Goal: Task Accomplishment & Management: Use online tool/utility

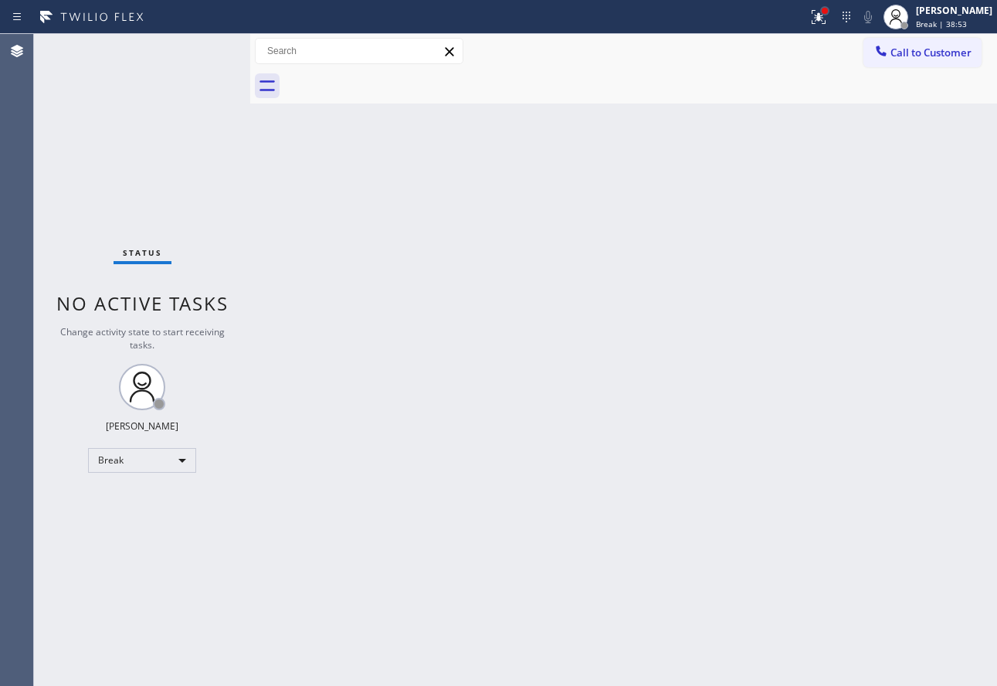
click at [828, 13] on div at bounding box center [825, 11] width 6 height 6
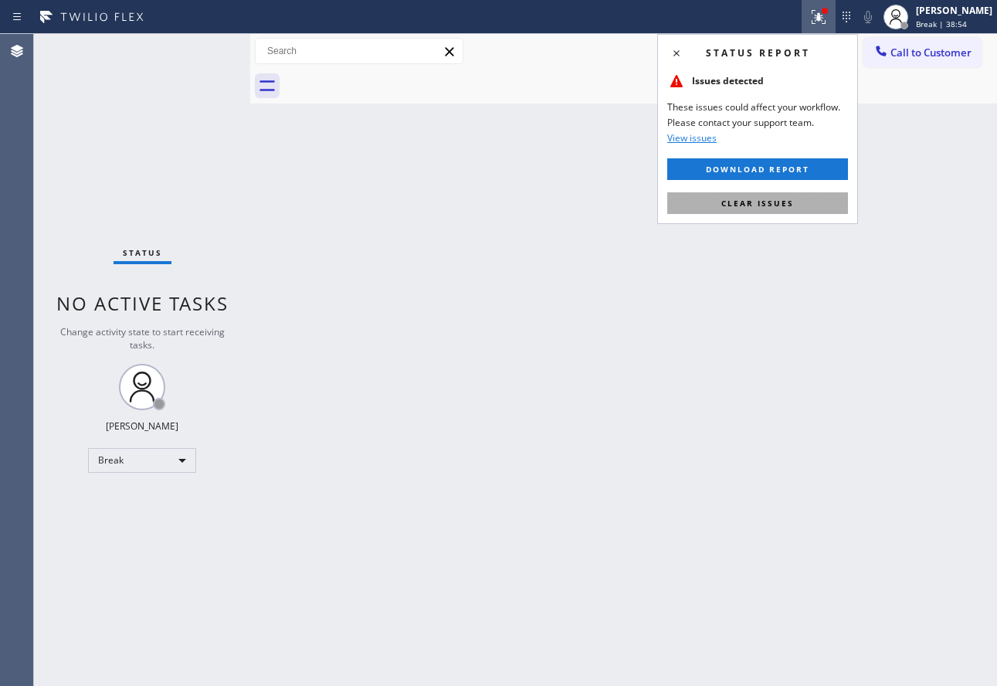
click at [725, 210] on button "Clear issues" at bounding box center [757, 203] width 181 height 22
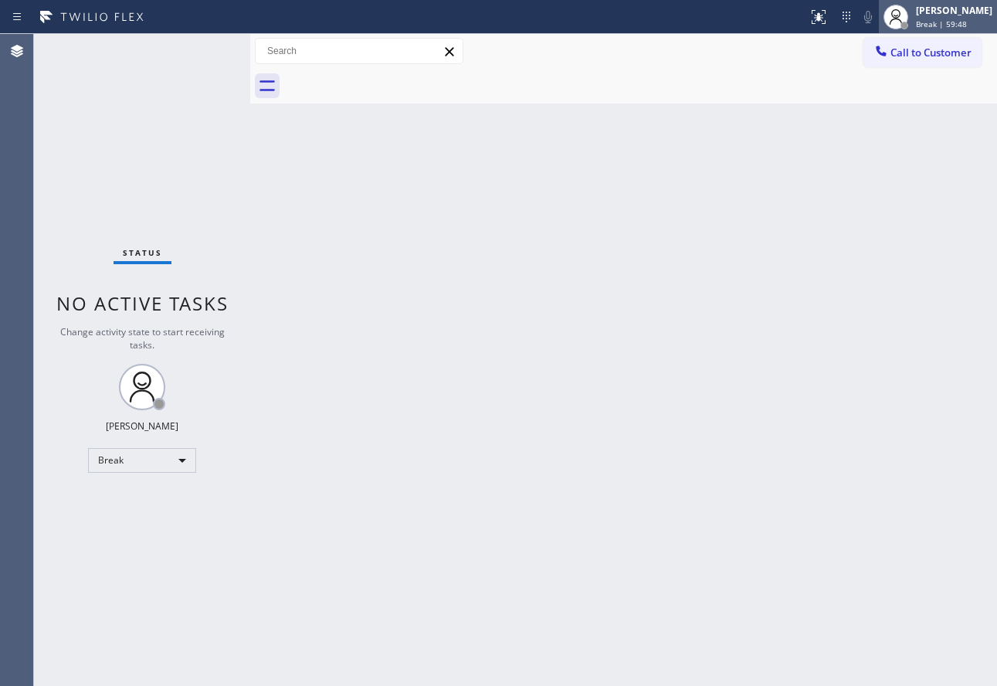
click at [958, 20] on span "Break | 59:48" at bounding box center [941, 24] width 51 height 11
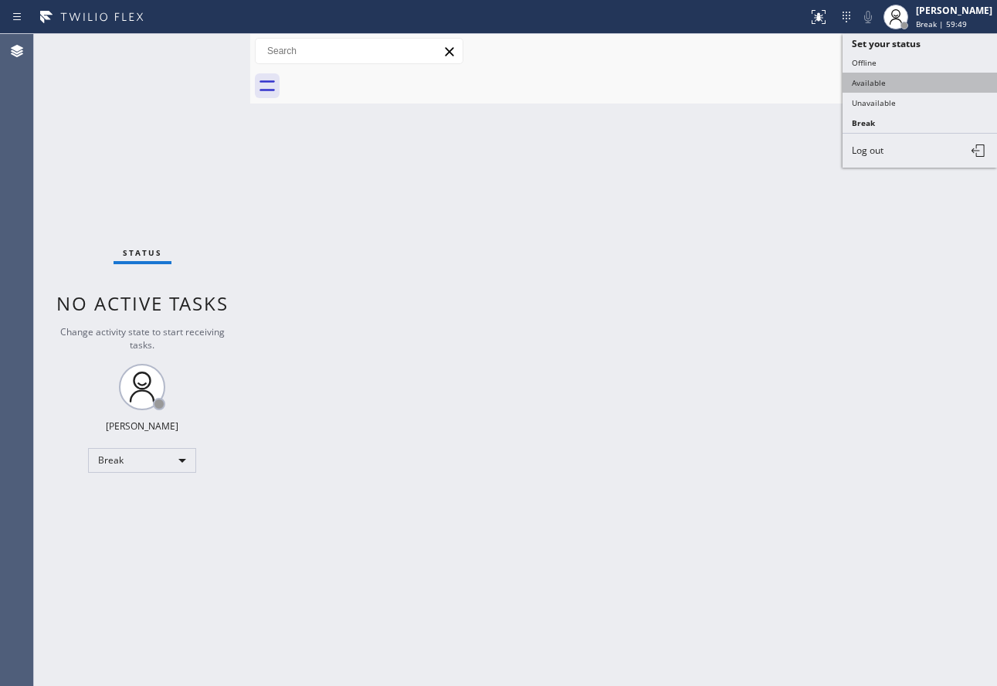
click at [882, 75] on button "Available" at bounding box center [920, 83] width 154 height 20
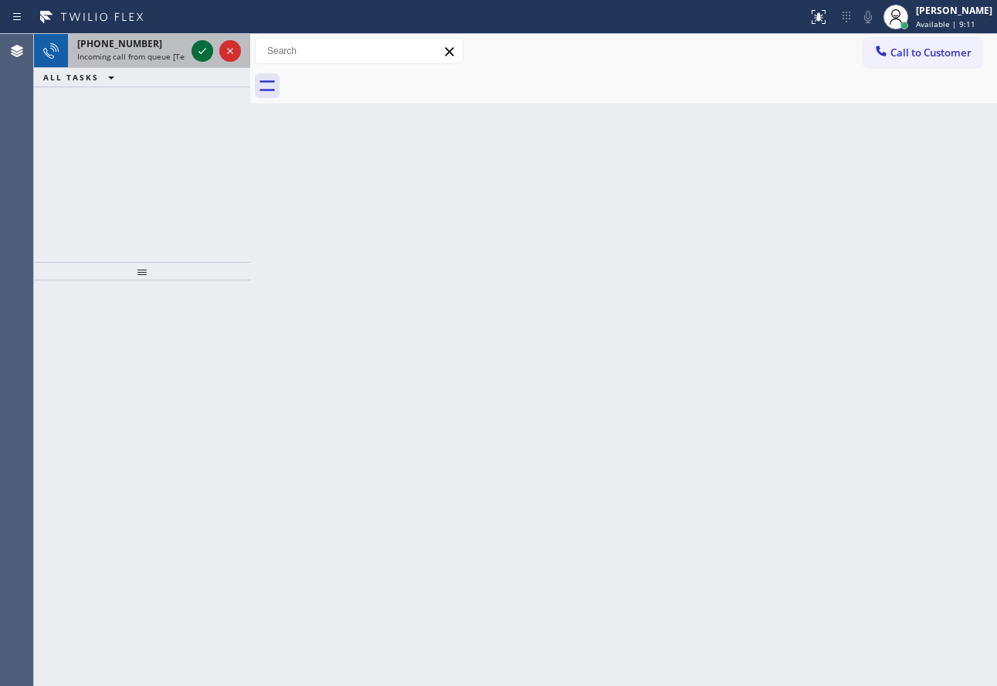
click at [197, 53] on icon at bounding box center [202, 51] width 19 height 19
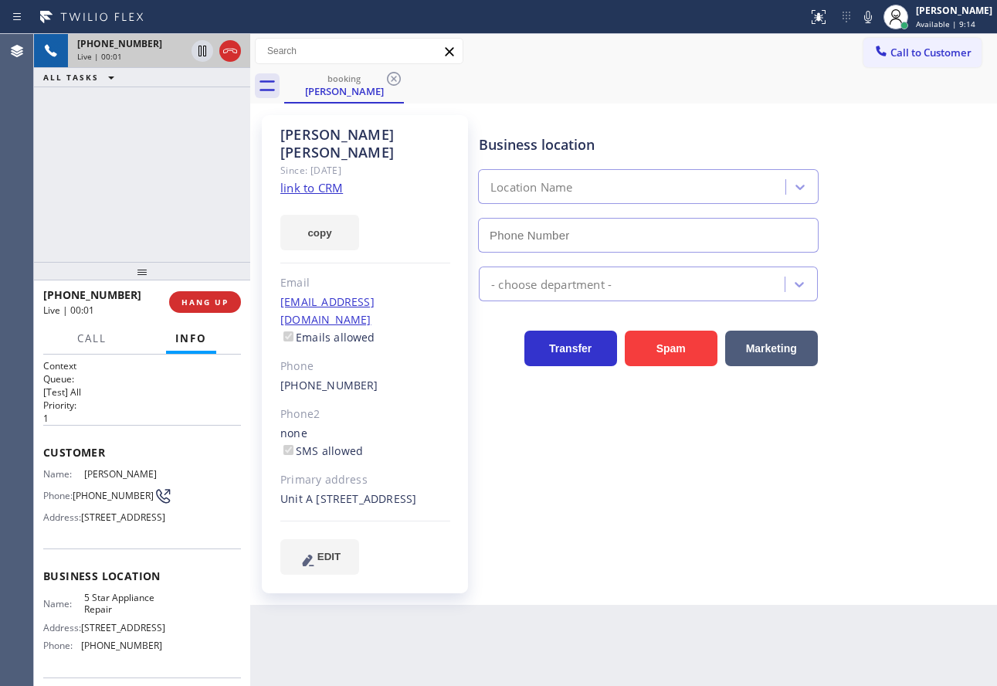
type input "[PHONE_NUMBER]"
click at [324, 180] on link "link to CRM" at bounding box center [311, 187] width 63 height 15
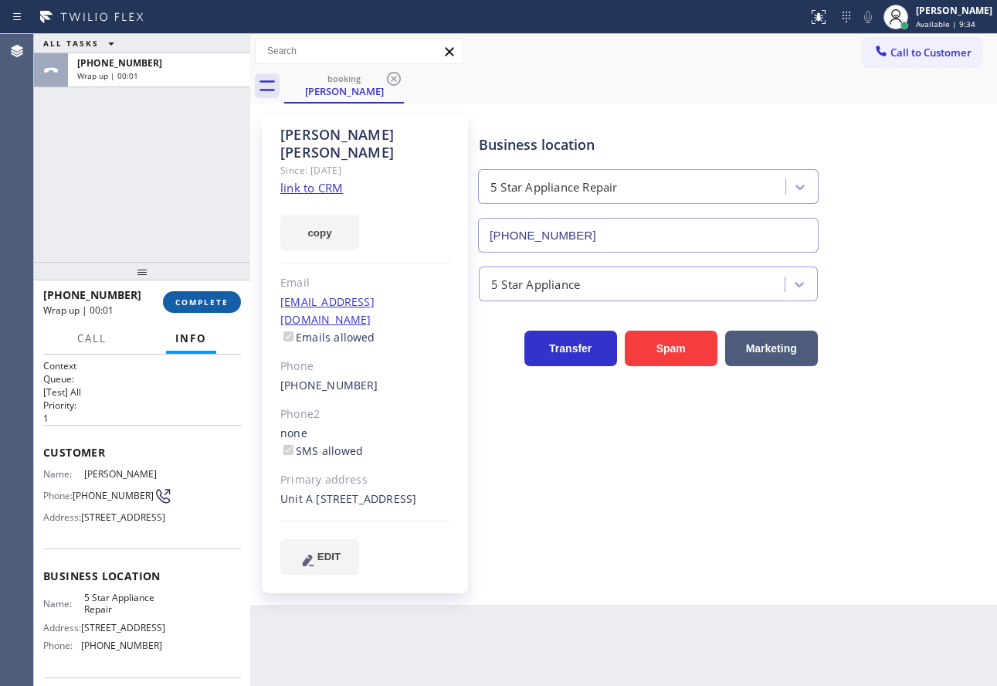
click at [209, 300] on span "COMPLETE" at bounding box center [201, 302] width 53 height 11
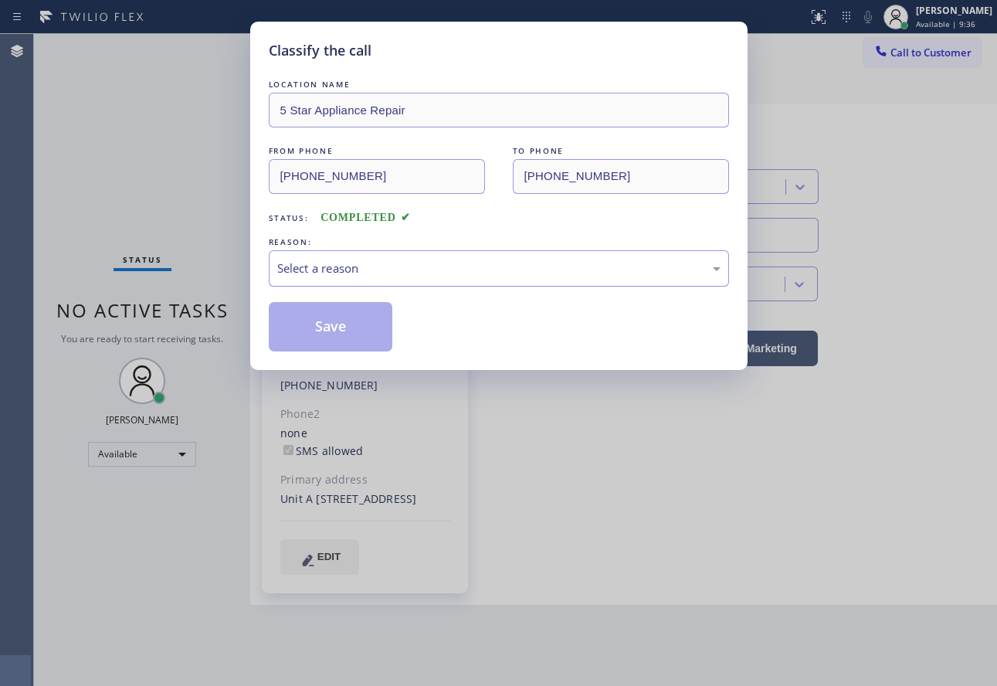
click at [324, 272] on div "Select a reason" at bounding box center [498, 268] width 443 height 18
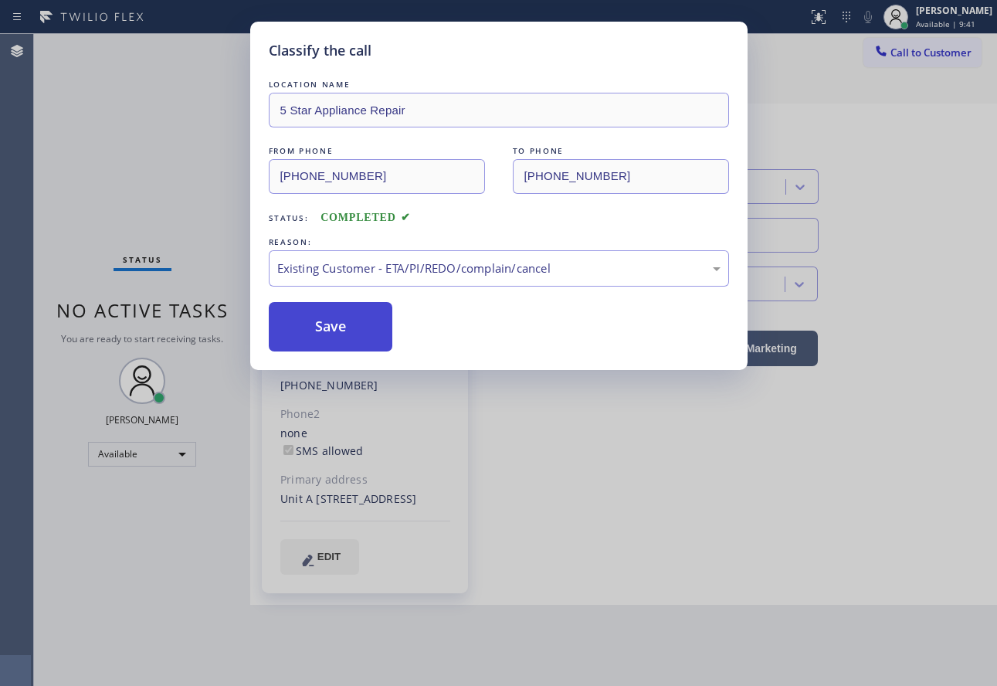
click at [335, 331] on button "Save" at bounding box center [331, 326] width 124 height 49
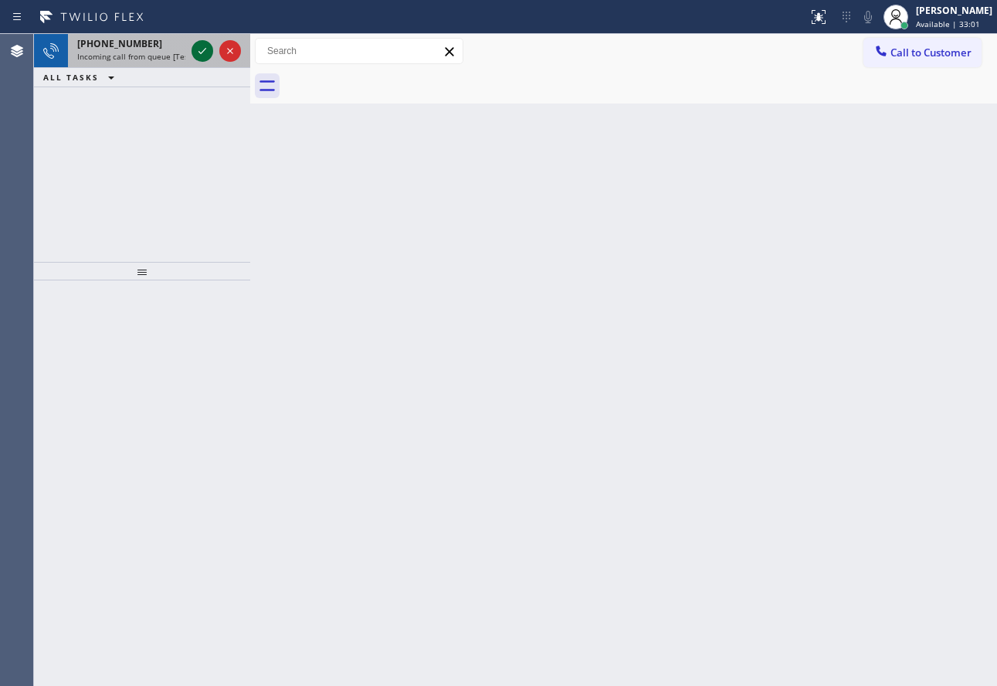
click at [205, 46] on icon at bounding box center [202, 51] width 19 height 19
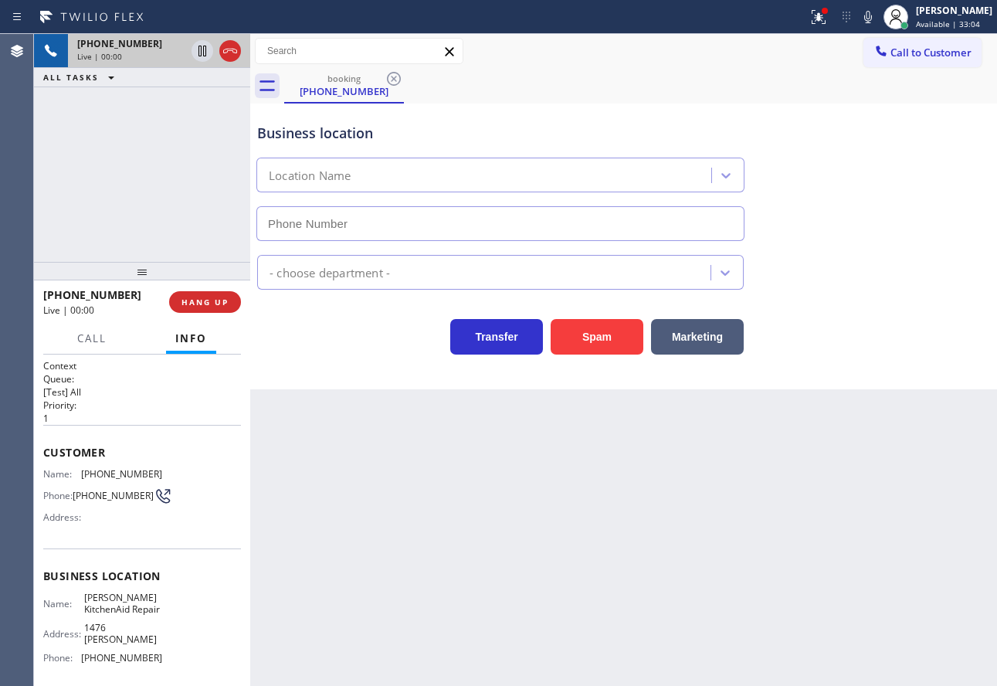
type input "[PHONE_NUMBER]"
drag, startPoint x: 220, startPoint y: 305, endPoint x: 222, endPoint y: 335, distance: 30.2
click at [222, 318] on div "[PHONE_NUMBER] Live | 00:19 HANG UP" at bounding box center [142, 302] width 198 height 40
click at [223, 338] on div "Call Info" at bounding box center [142, 339] width 198 height 31
click at [215, 300] on span "HANG UP" at bounding box center [204, 302] width 47 height 11
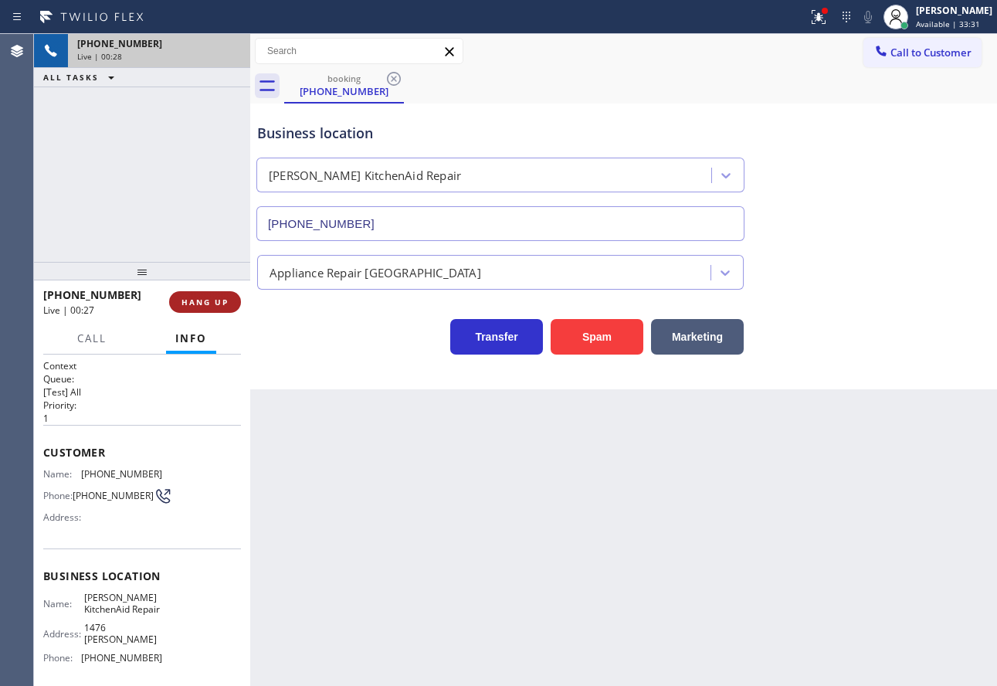
click at [215, 300] on span "HANG UP" at bounding box center [204, 302] width 47 height 11
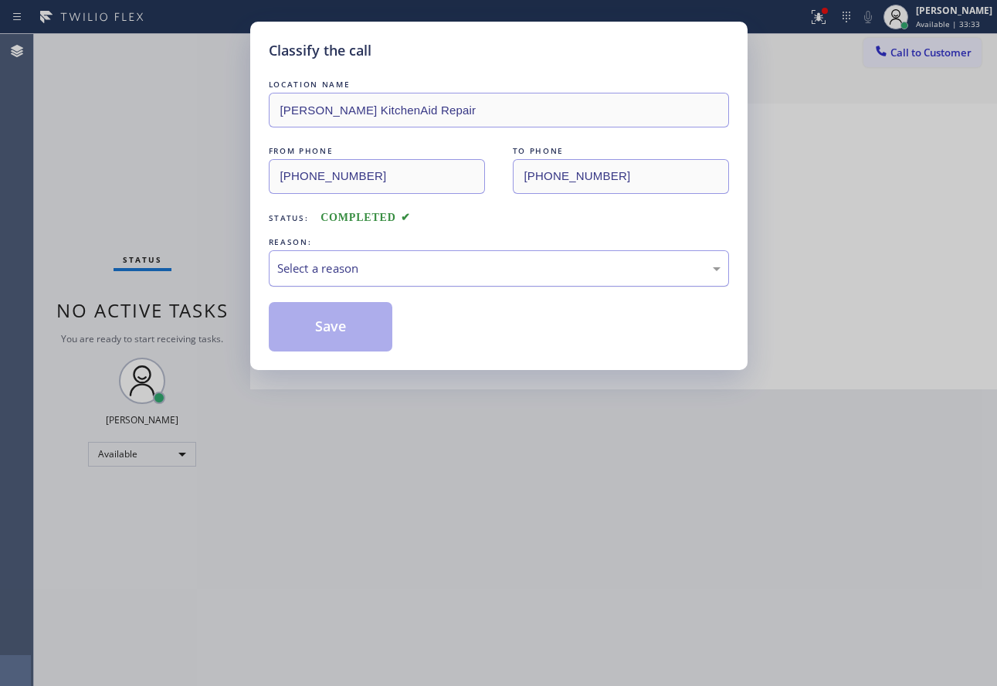
click at [529, 279] on div "Select a reason" at bounding box center [499, 268] width 460 height 36
click at [335, 333] on button "Save" at bounding box center [331, 326] width 124 height 49
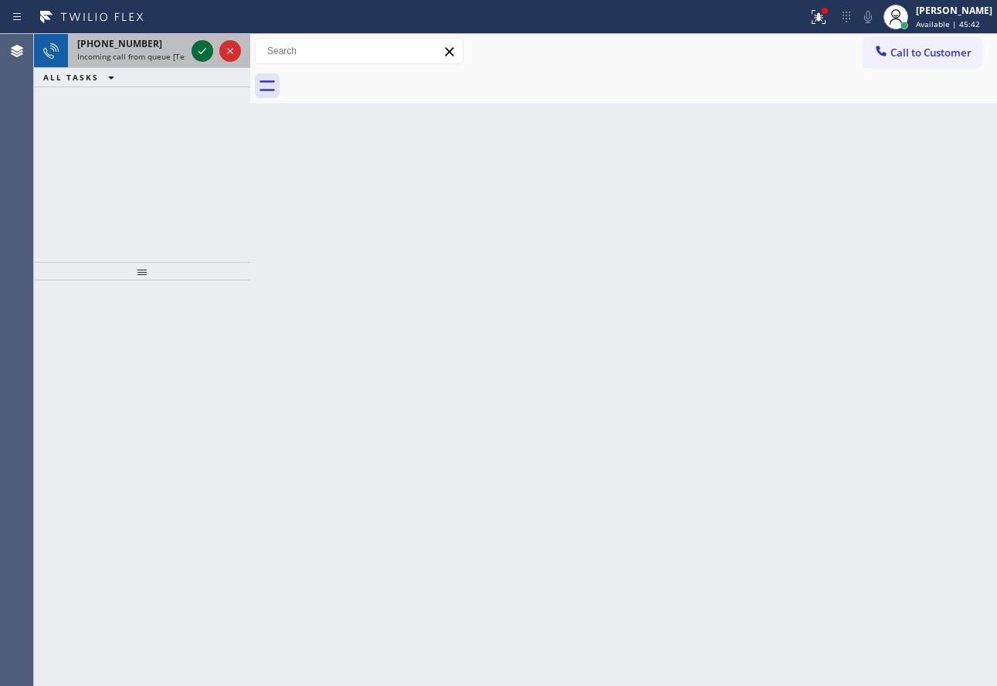
click at [205, 51] on icon at bounding box center [202, 51] width 19 height 19
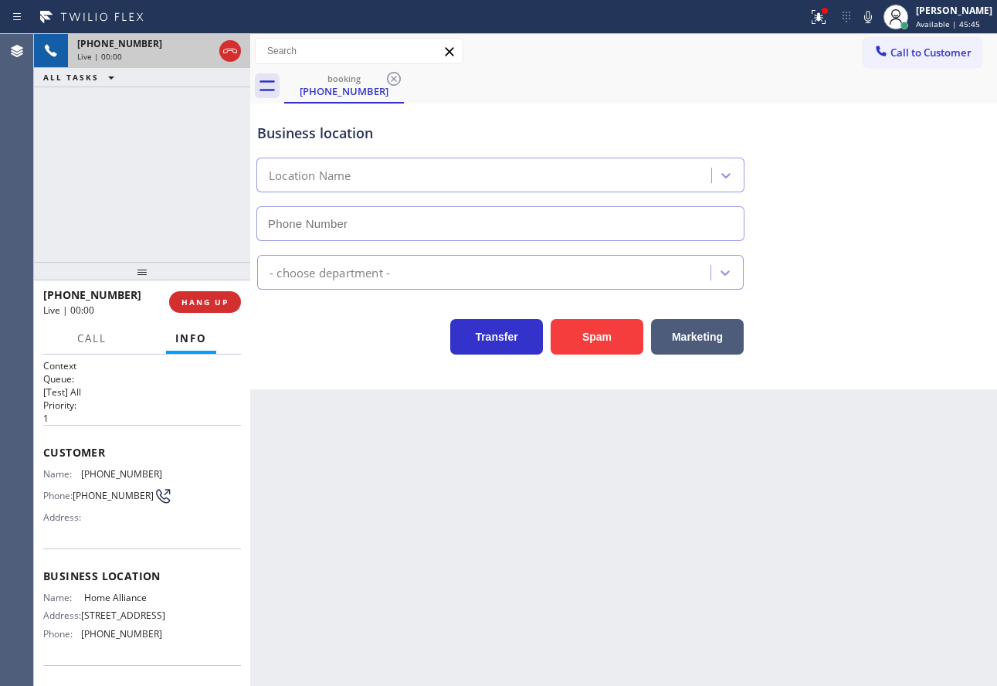
type input "[PHONE_NUMBER]"
click at [215, 304] on span "HANG UP" at bounding box center [204, 302] width 47 height 11
drag, startPoint x: 215, startPoint y: 304, endPoint x: 212, endPoint y: 326, distance: 21.8
click at [215, 320] on div "[PHONE_NUMBER] Live | 00:33 HANG UP" at bounding box center [142, 302] width 198 height 40
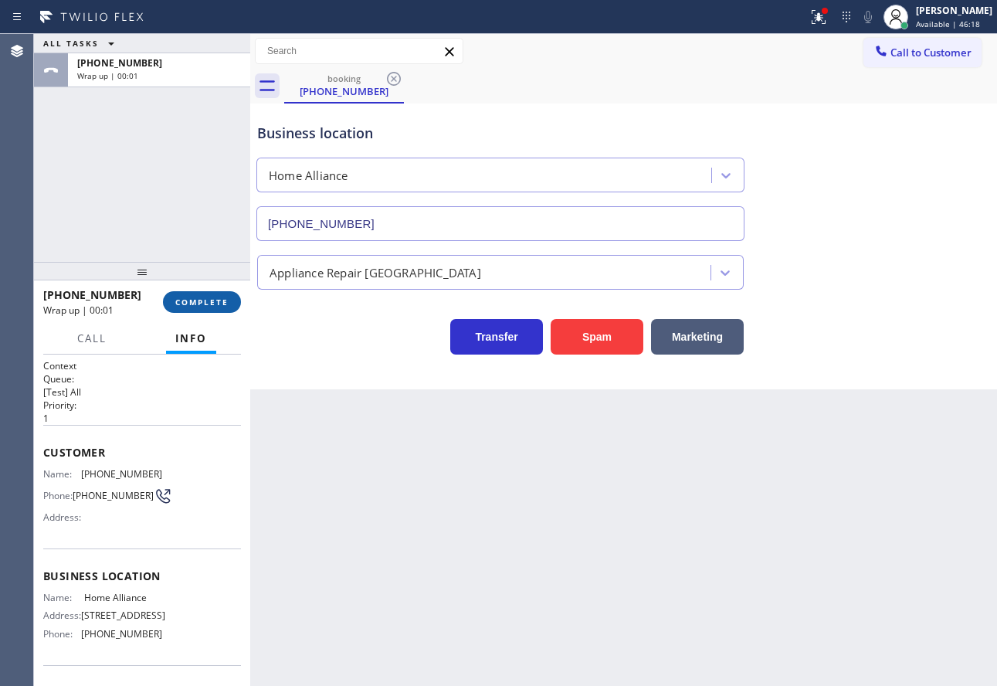
click at [215, 297] on span "COMPLETE" at bounding box center [201, 302] width 53 height 11
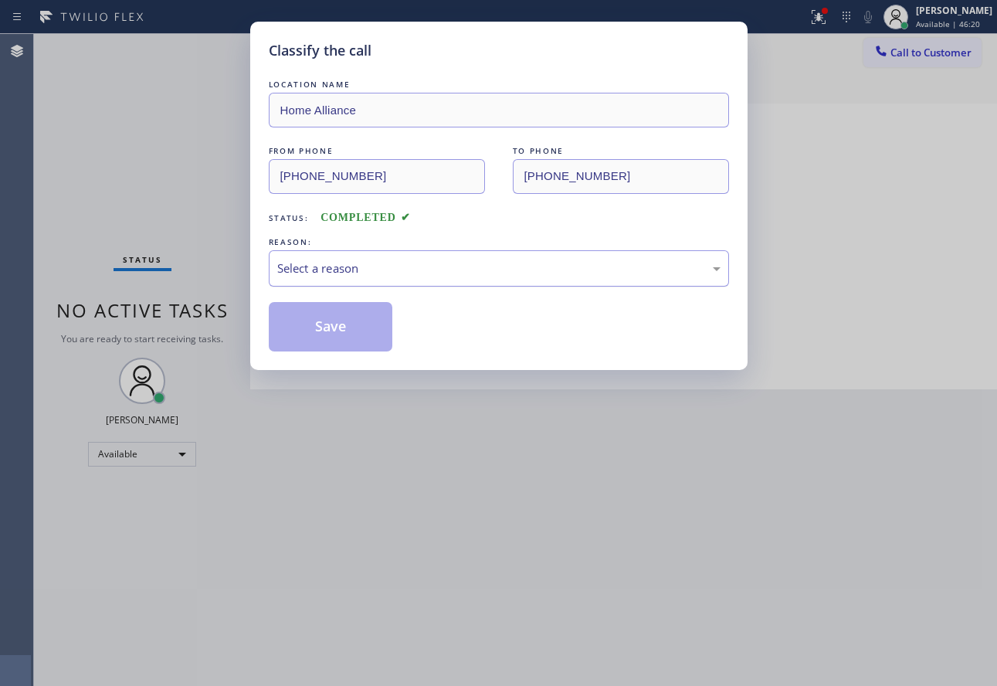
click at [444, 253] on div "Select a reason" at bounding box center [499, 268] width 460 height 36
click at [345, 330] on button "Save" at bounding box center [331, 326] width 124 height 49
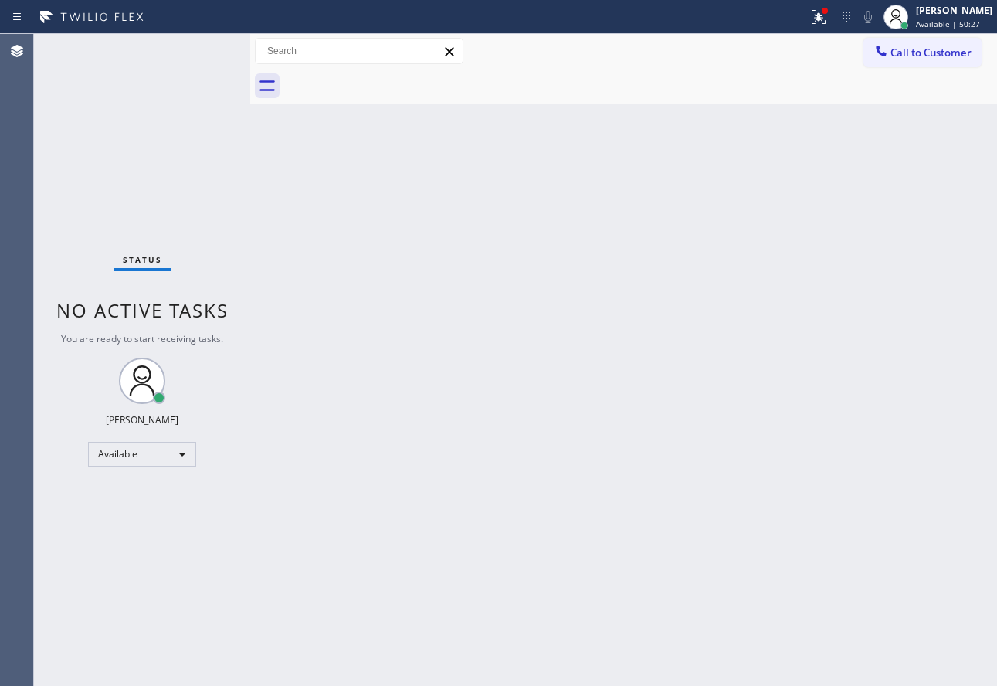
drag, startPoint x: 901, startPoint y: 56, endPoint x: 866, endPoint y: 79, distance: 42.0
click at [901, 56] on span "Call to Customer" at bounding box center [930, 53] width 81 height 14
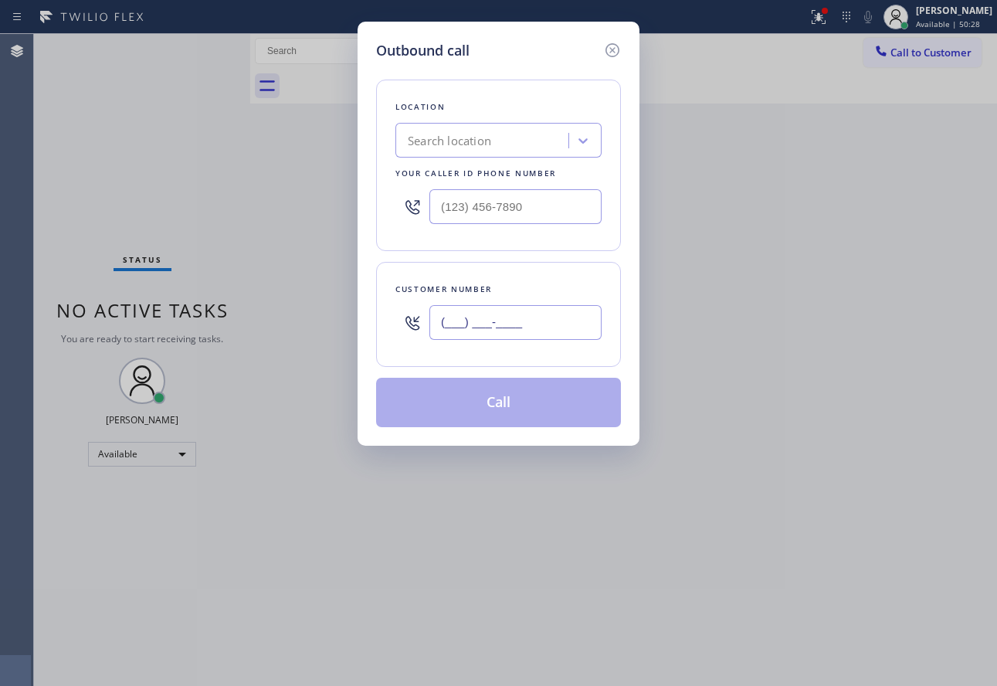
click at [512, 329] on input "(___) ___-____" at bounding box center [515, 322] width 172 height 35
paste input "909) 456-9899"
type input "[PHONE_NUMBER]"
click at [495, 137] on div "Search location" at bounding box center [484, 140] width 168 height 27
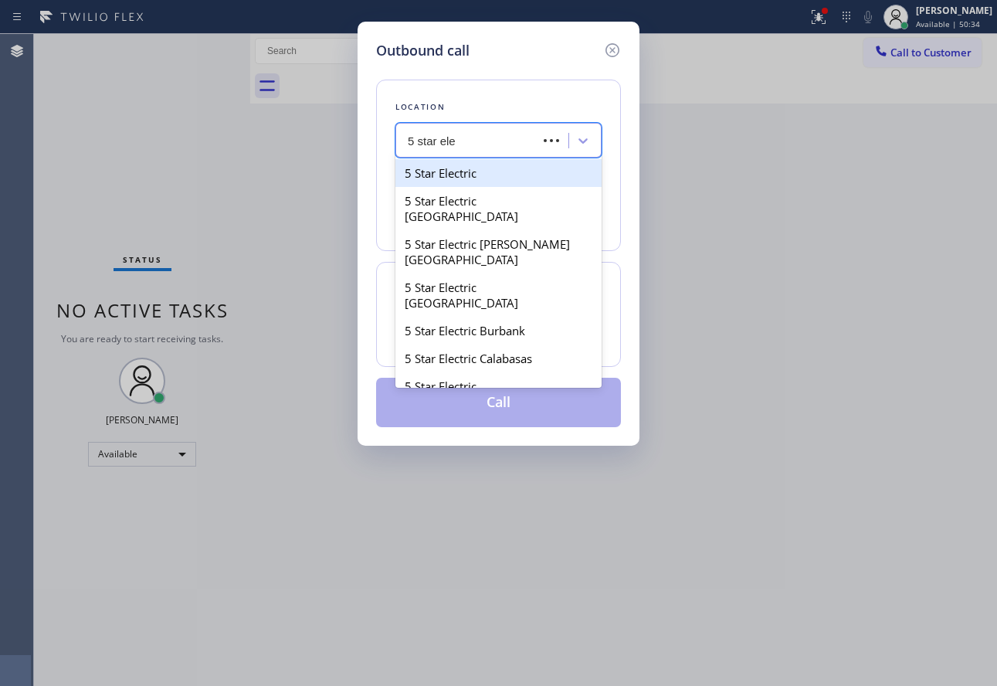
type input "5 star elec"
click at [492, 167] on div "5 Star Electric" at bounding box center [498, 173] width 206 height 28
type input "[PHONE_NUMBER]"
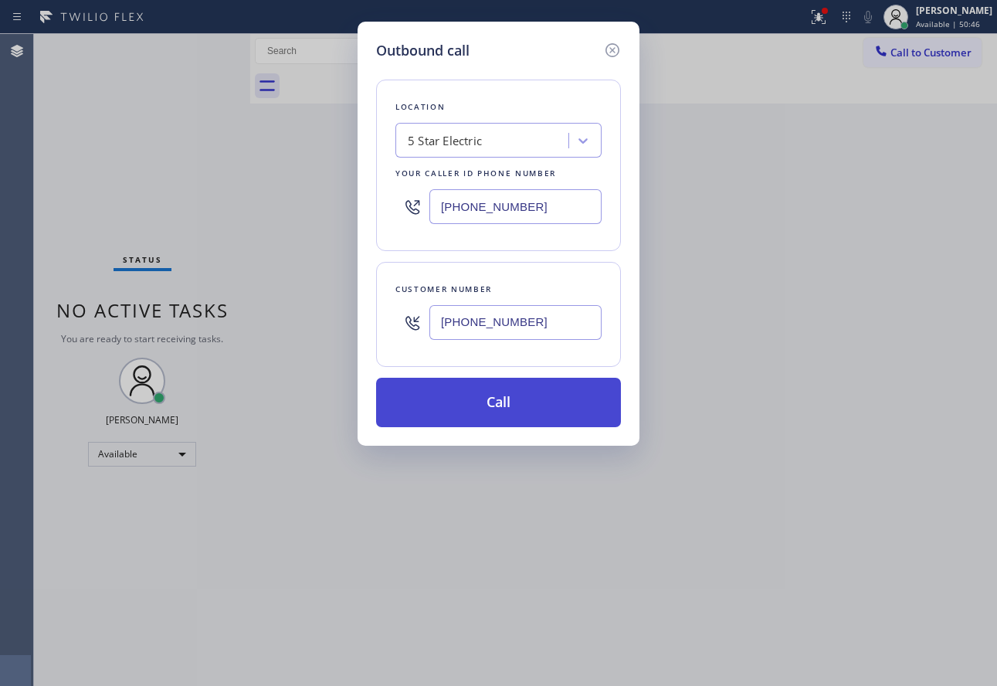
click at [453, 398] on button "Call" at bounding box center [498, 402] width 245 height 49
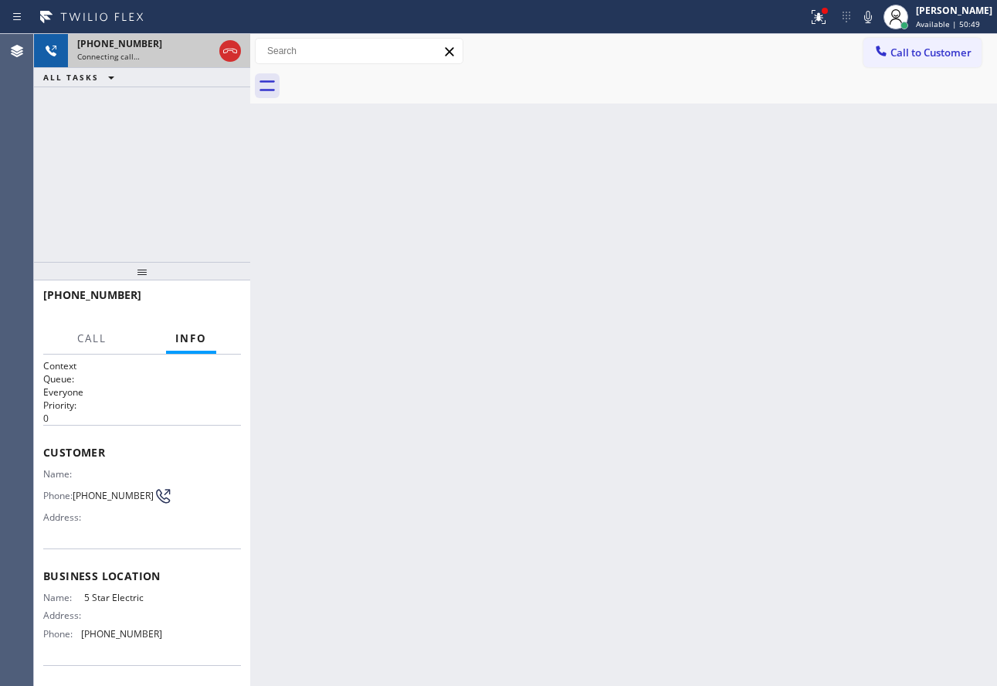
click at [226, 53] on icon at bounding box center [230, 51] width 14 height 5
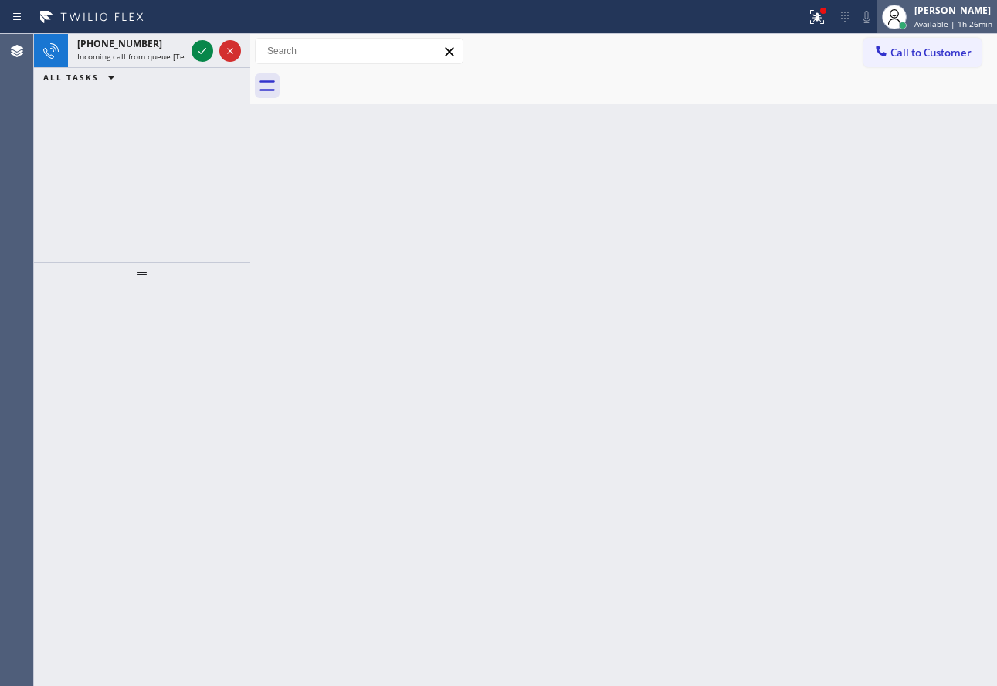
click at [930, 8] on div "[PERSON_NAME]" at bounding box center [953, 10] width 78 height 13
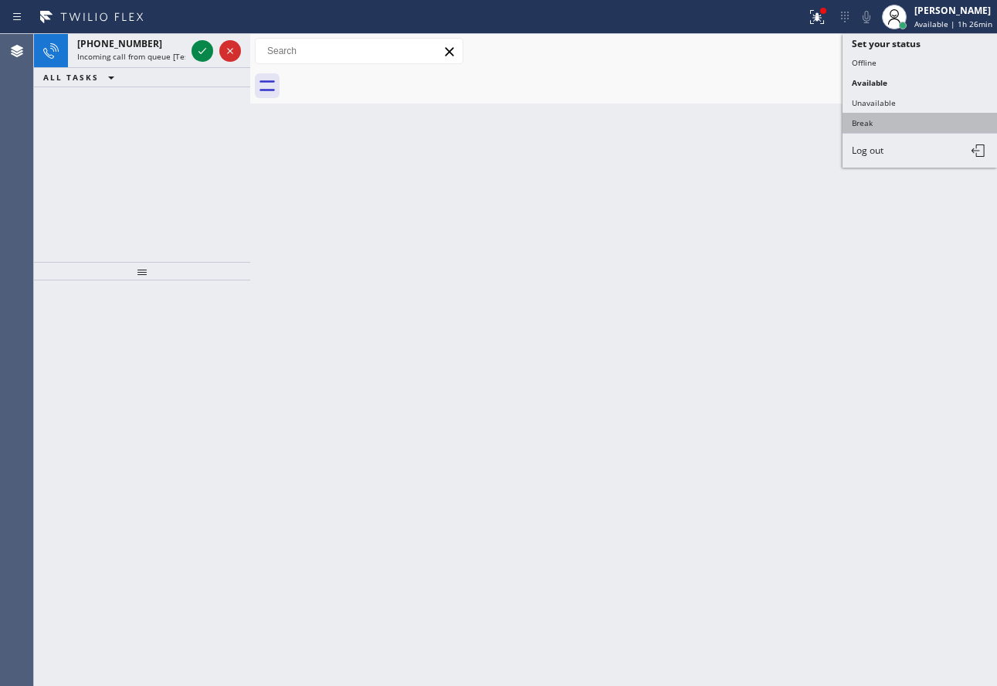
click at [884, 124] on button "Break" at bounding box center [920, 123] width 154 height 20
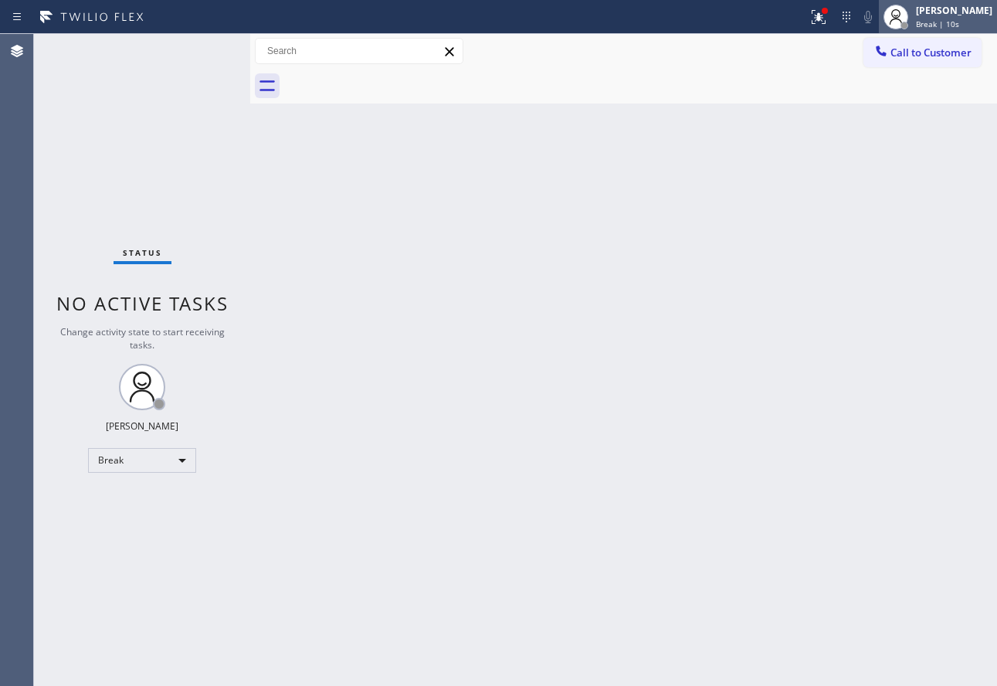
click at [959, 22] on span "Break | 10s" at bounding box center [937, 24] width 43 height 11
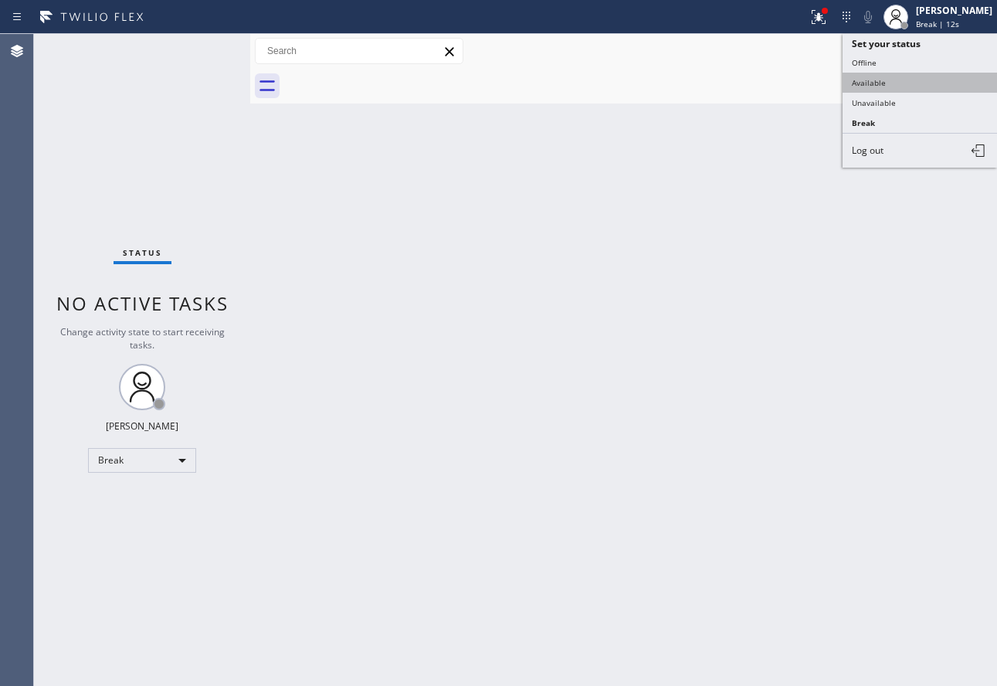
click at [872, 91] on button "Available" at bounding box center [920, 83] width 154 height 20
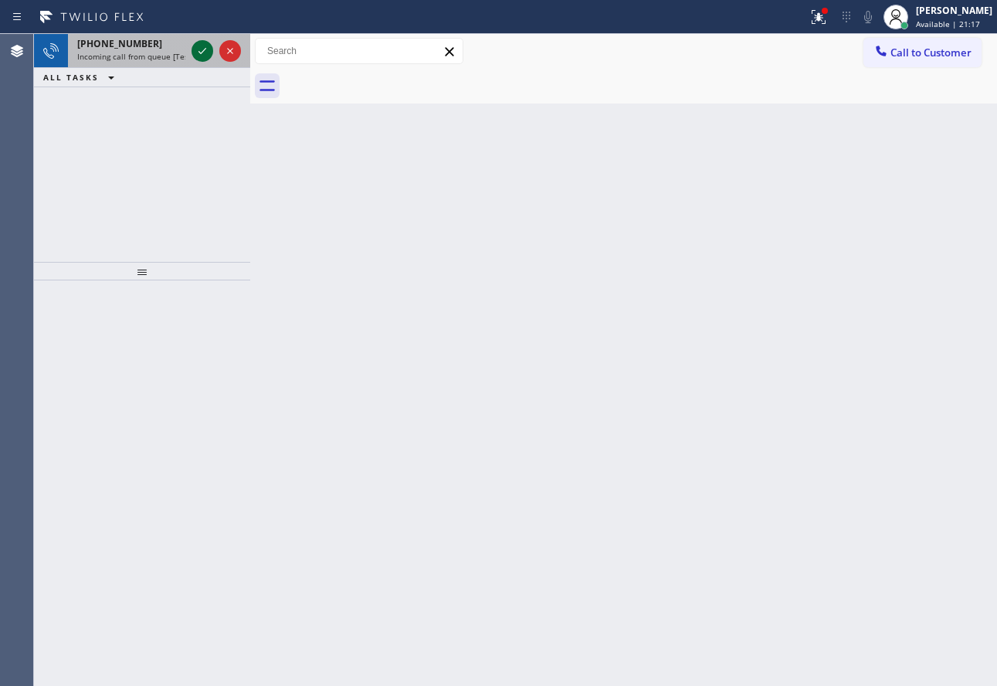
click at [203, 56] on icon at bounding box center [202, 51] width 19 height 19
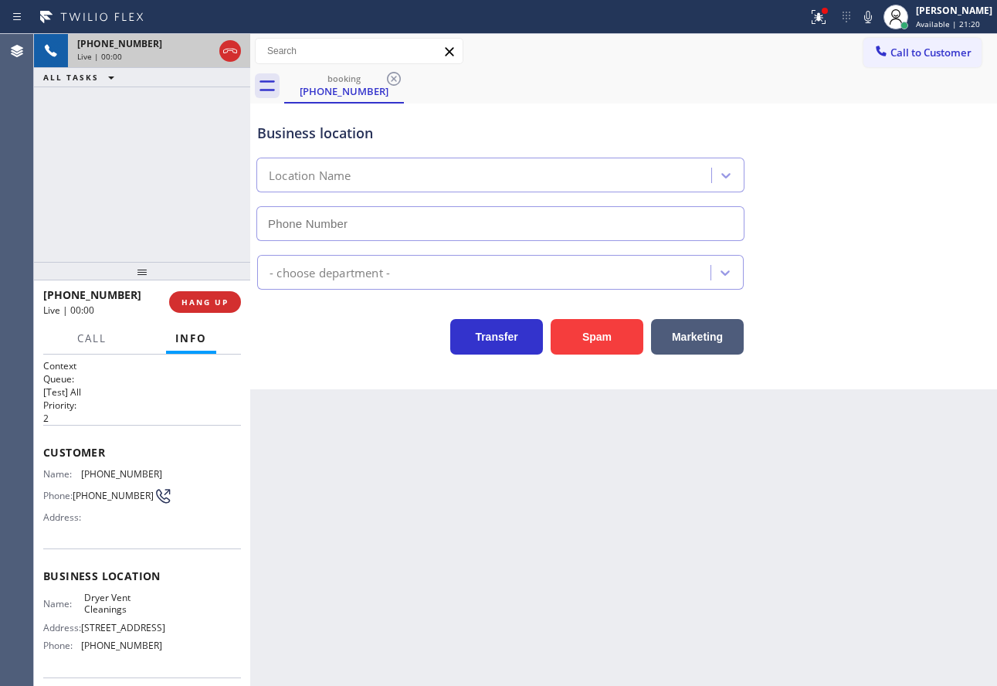
type input "[PHONE_NUMBER]"
click at [877, 19] on icon at bounding box center [868, 17] width 19 height 19
click at [204, 53] on icon at bounding box center [202, 51] width 8 height 11
click at [129, 470] on span "[PHONE_NUMBER]" at bounding box center [121, 474] width 81 height 12
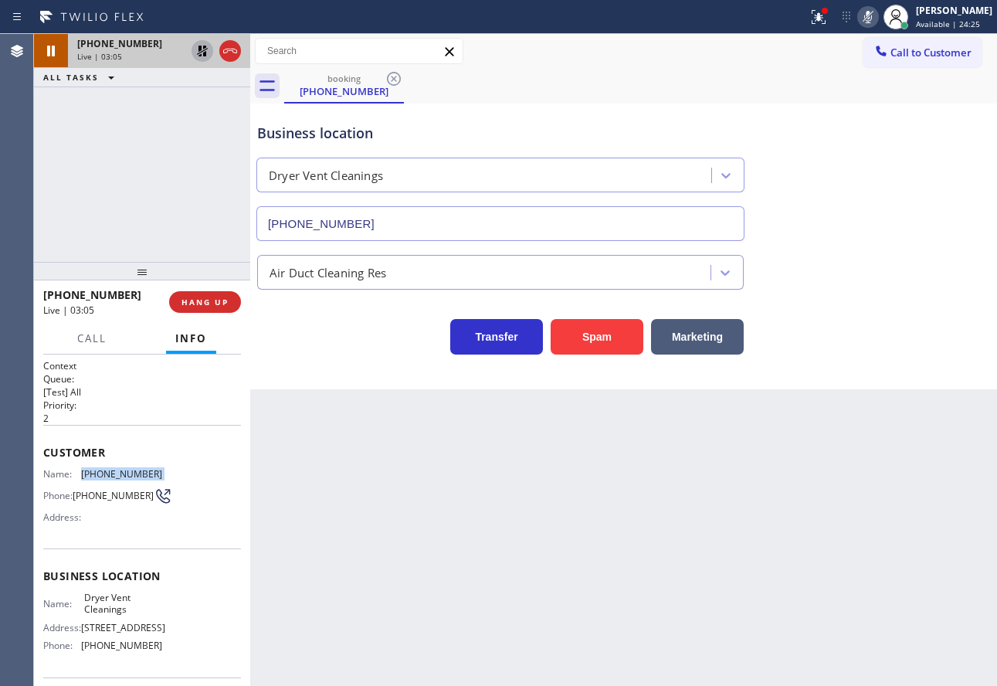
click at [129, 470] on span "[PHONE_NUMBER]" at bounding box center [121, 474] width 81 height 12
copy span "[PHONE_NUMBER]"
click at [877, 17] on icon at bounding box center [868, 17] width 19 height 19
click at [196, 53] on icon at bounding box center [202, 51] width 19 height 19
click at [114, 651] on span "[PHONE_NUMBER]" at bounding box center [121, 645] width 81 height 12
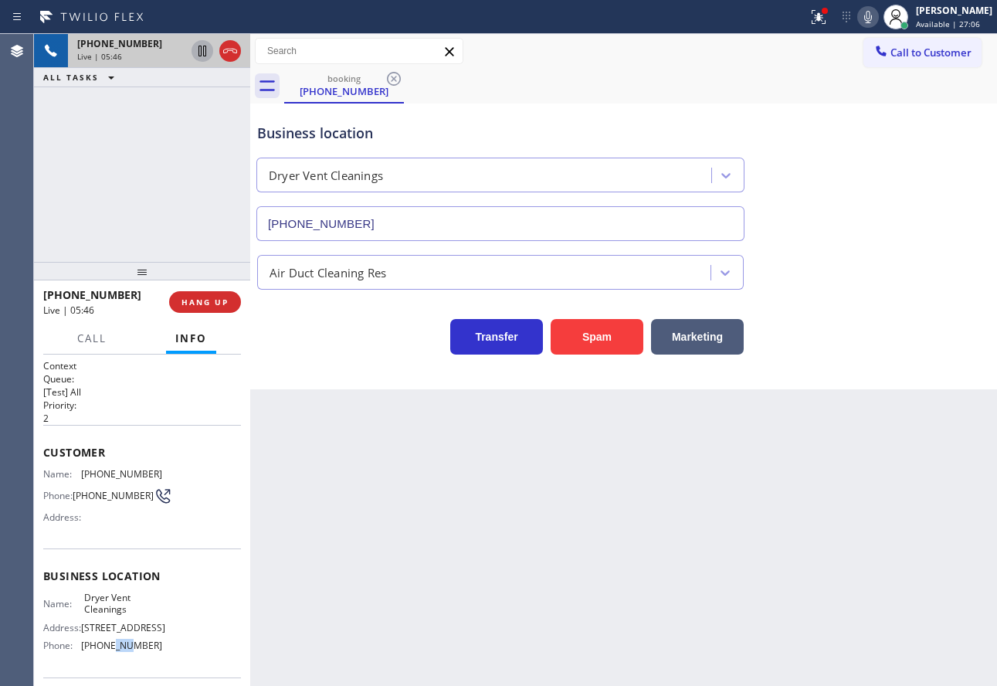
click at [114, 651] on span "[PHONE_NUMBER]" at bounding box center [121, 645] width 81 height 12
click at [108, 651] on span "[PHONE_NUMBER]" at bounding box center [121, 645] width 81 height 12
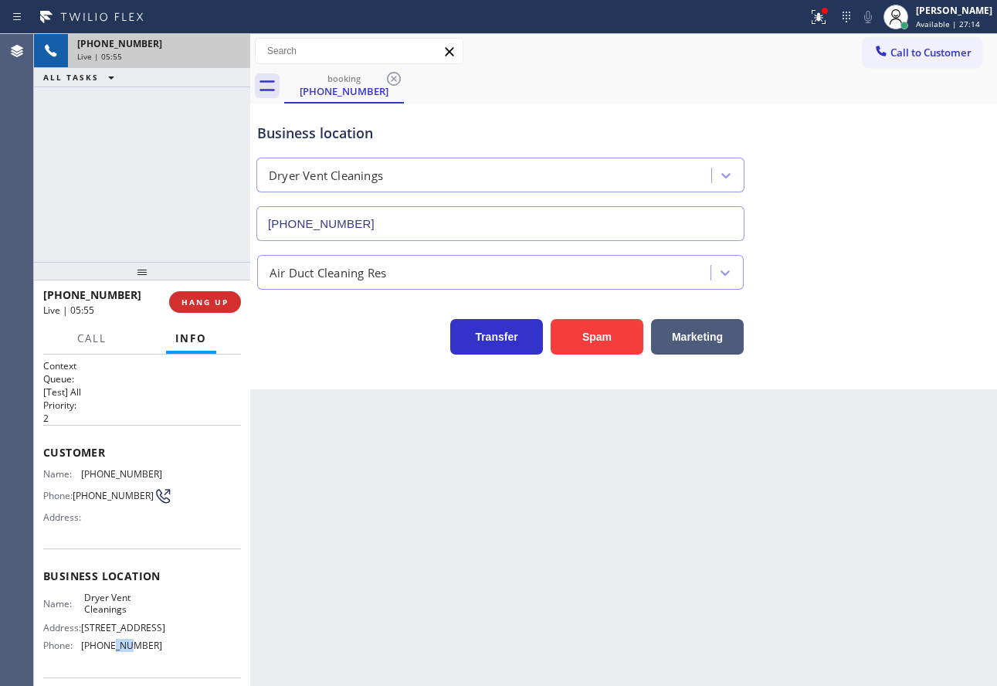
click at [108, 651] on span "[PHONE_NUMBER]" at bounding box center [121, 645] width 81 height 12
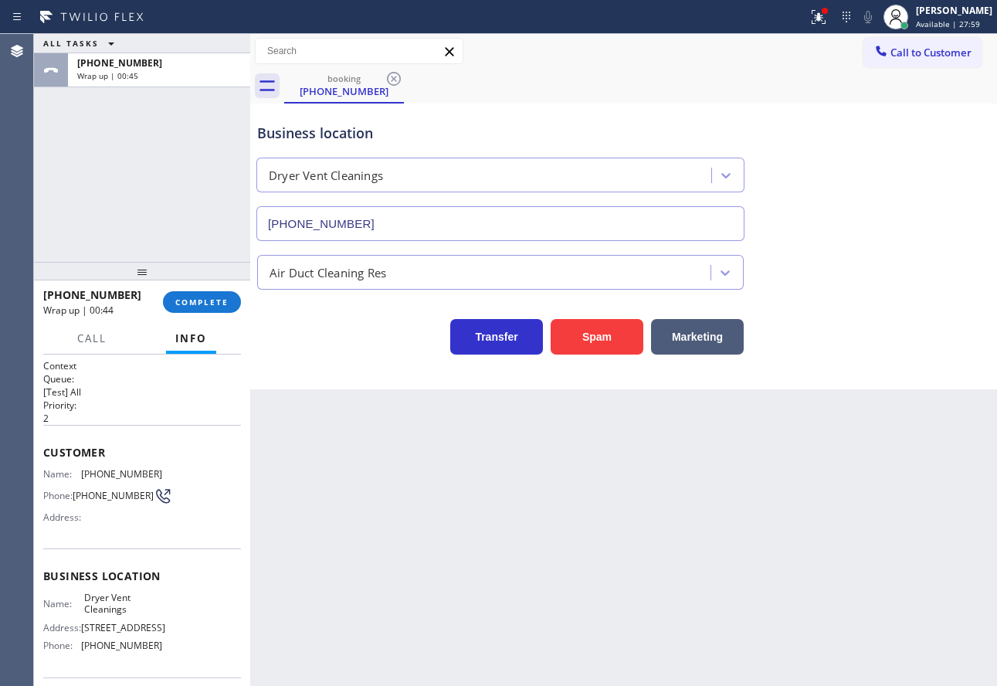
click at [98, 614] on span "Dryer Vent Cleanings" at bounding box center [122, 604] width 77 height 24
copy span "Dryer Vent Cleanings"
click at [183, 306] on span "COMPLETE" at bounding box center [201, 302] width 53 height 11
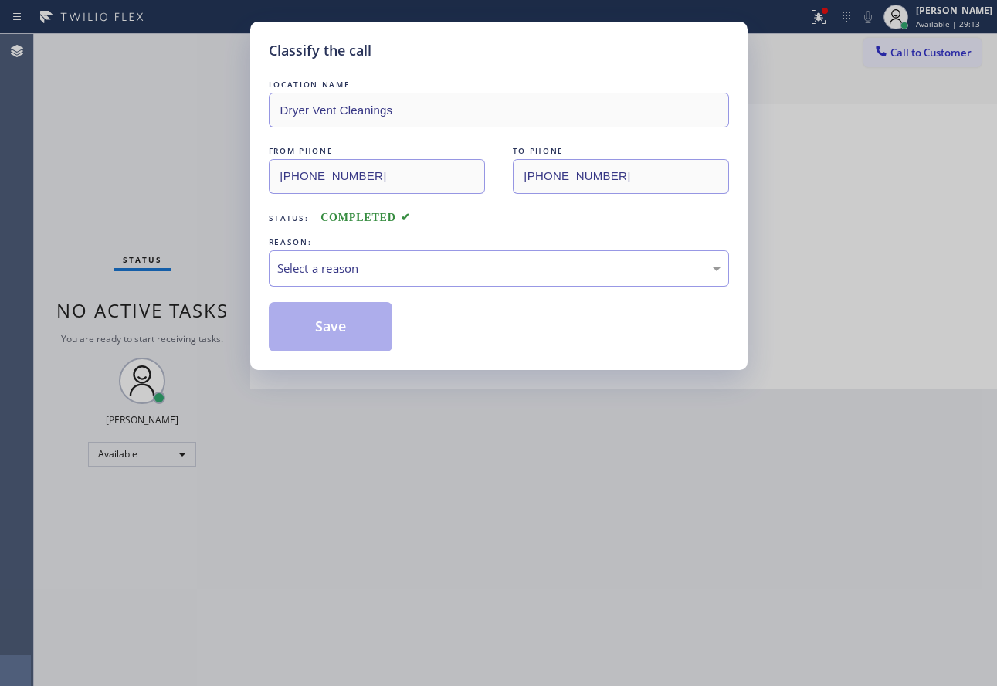
click at [337, 272] on div "Select a reason" at bounding box center [498, 268] width 443 height 18
click at [327, 324] on button "Save" at bounding box center [331, 326] width 124 height 49
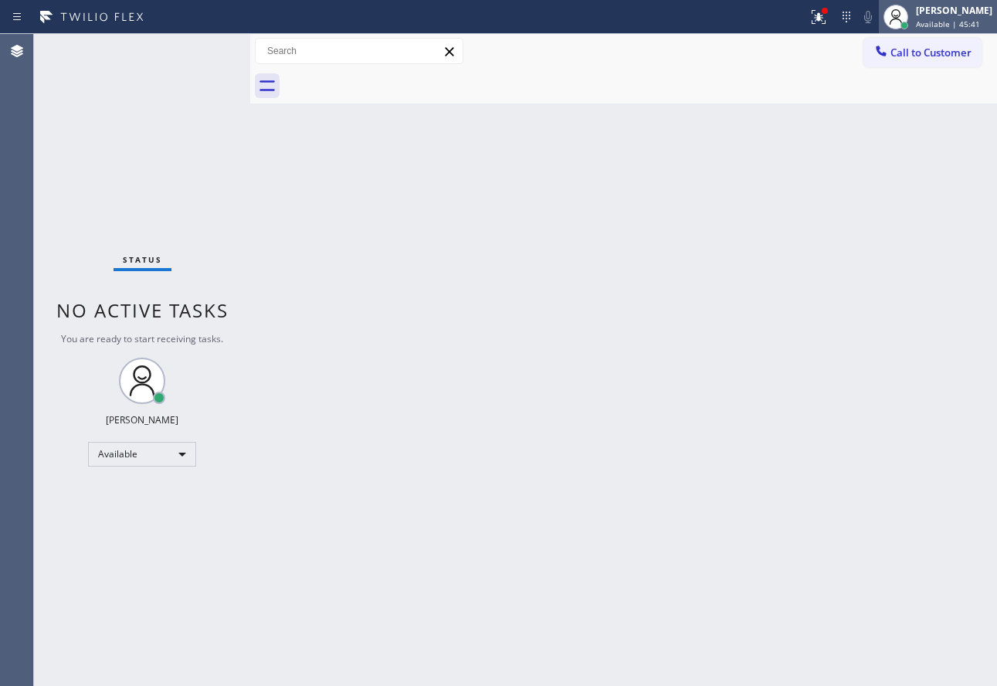
click at [960, 22] on span "Available | 45:41" at bounding box center [948, 24] width 64 height 11
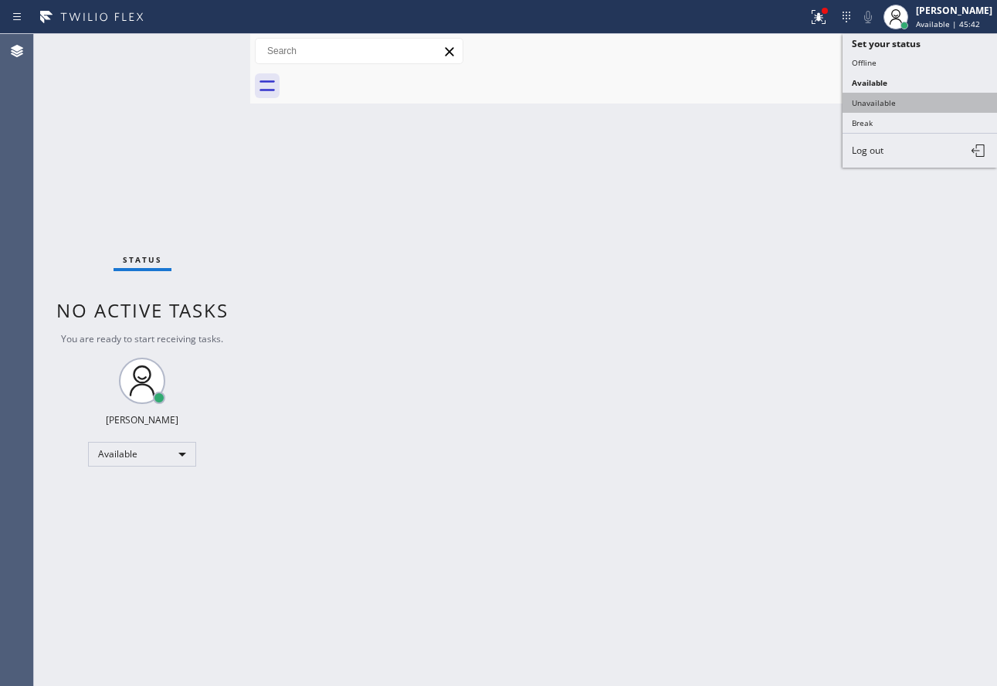
click at [890, 109] on button "Unavailable" at bounding box center [920, 103] width 154 height 20
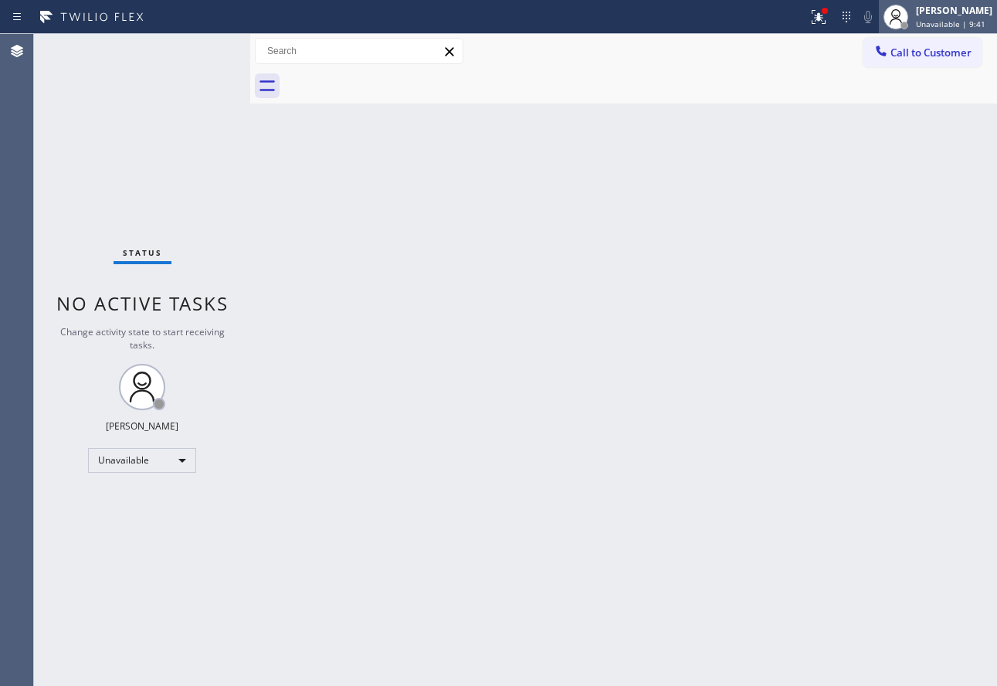
click at [937, 4] on div "[PERSON_NAME]" at bounding box center [954, 10] width 76 height 13
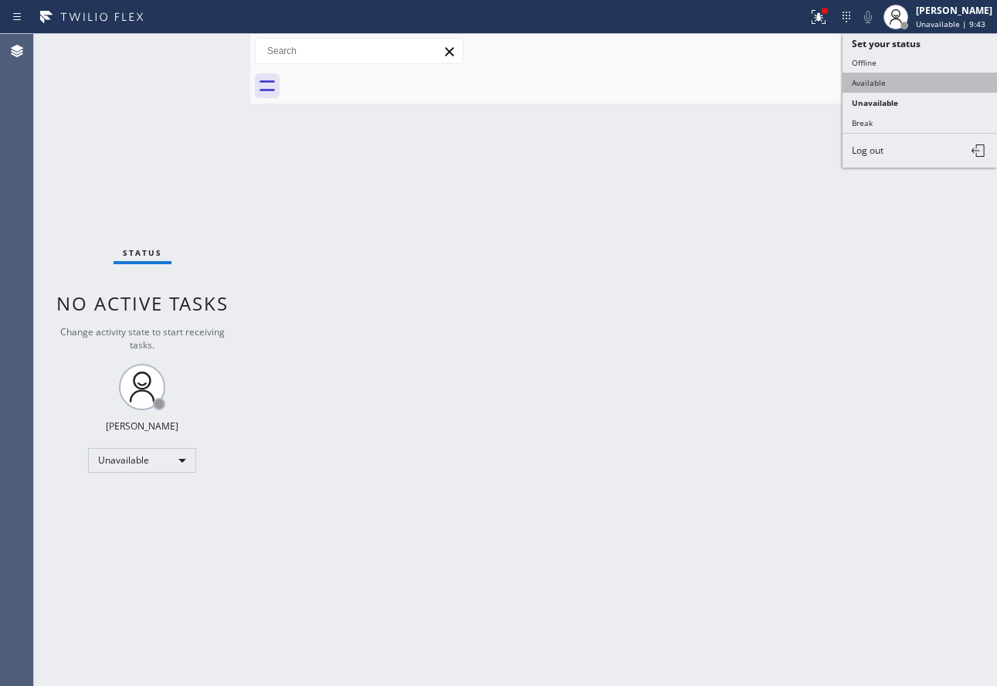
click at [884, 90] on button "Available" at bounding box center [920, 83] width 154 height 20
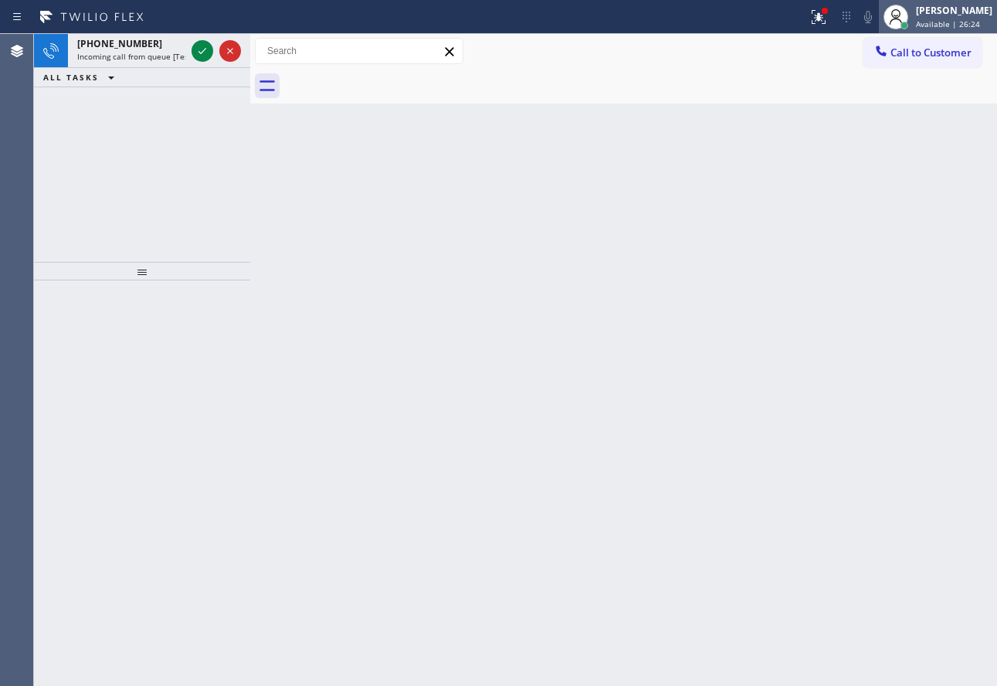
click at [980, 12] on div "[PERSON_NAME]" at bounding box center [954, 10] width 76 height 13
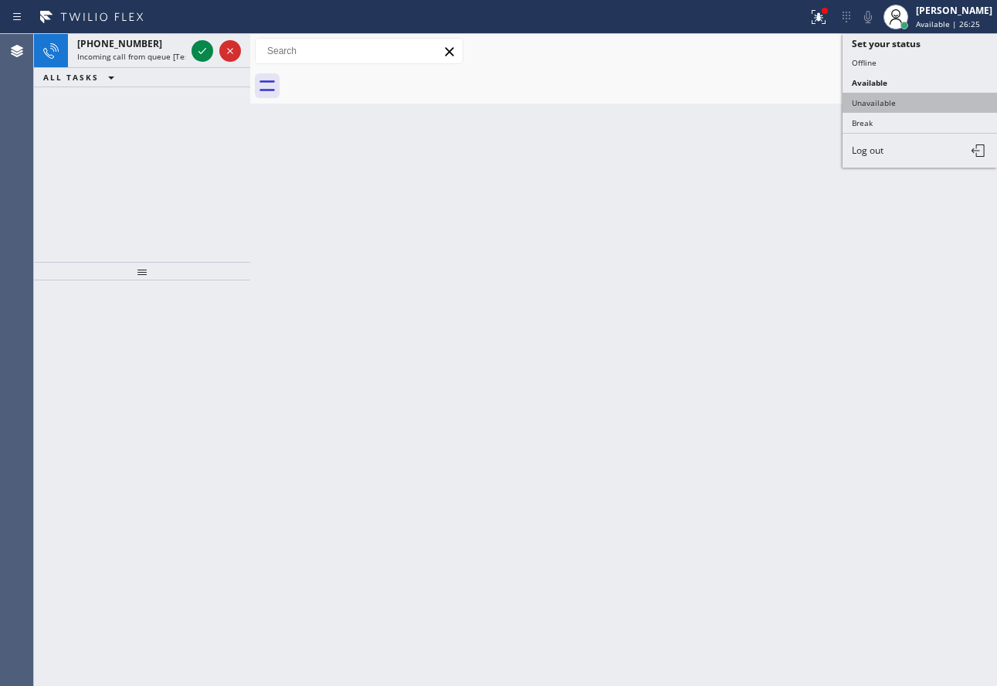
click at [917, 104] on button "Unavailable" at bounding box center [920, 103] width 154 height 20
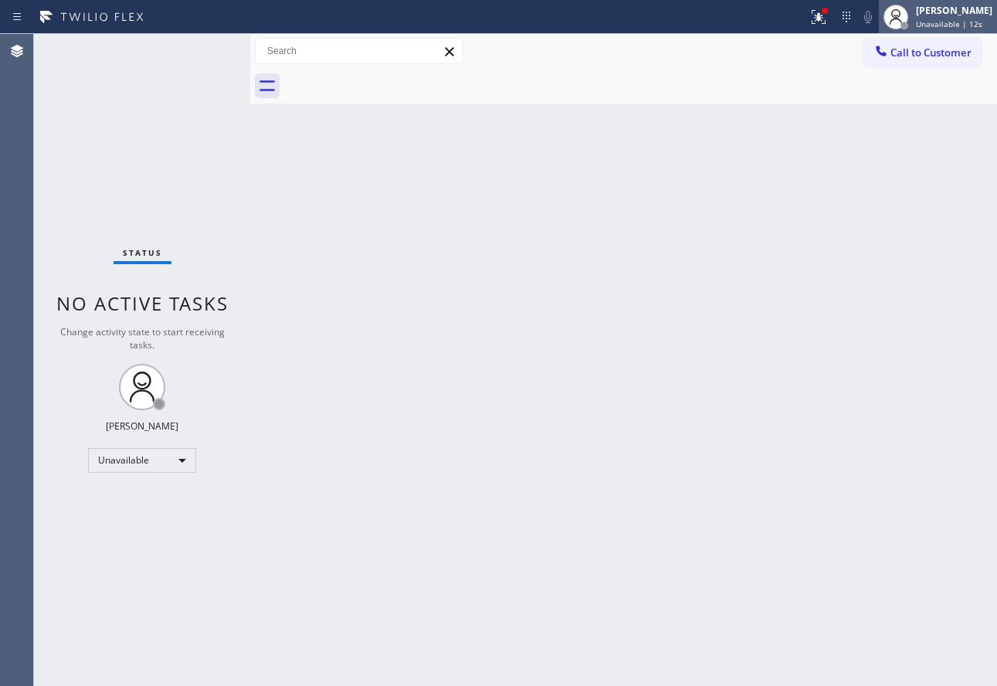
click at [942, 15] on div "[PERSON_NAME]" at bounding box center [954, 10] width 76 height 13
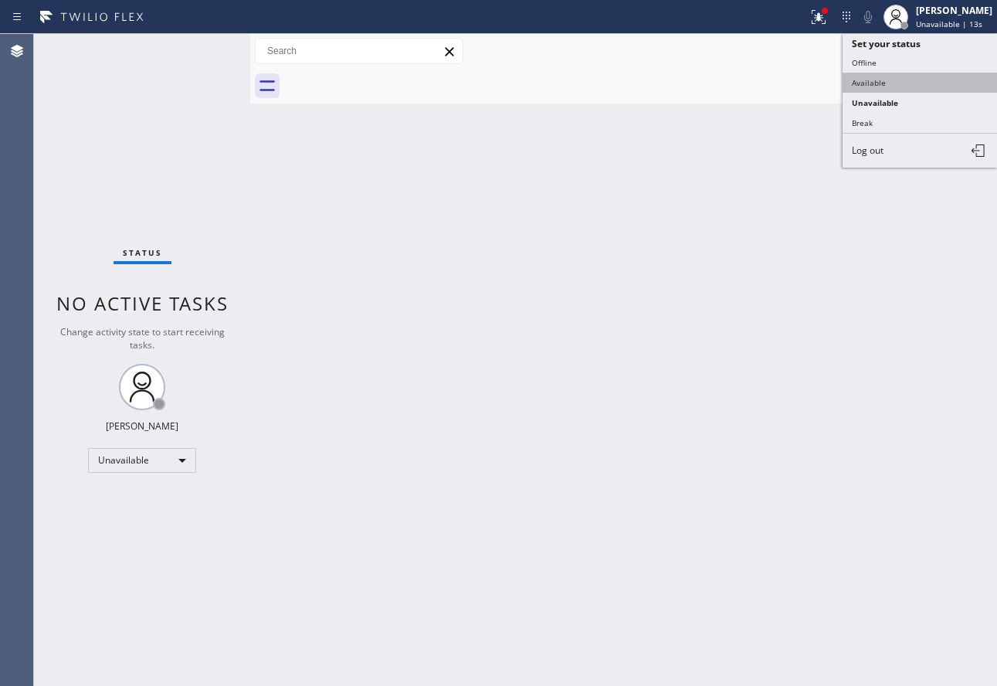
click at [864, 85] on button "Available" at bounding box center [920, 83] width 154 height 20
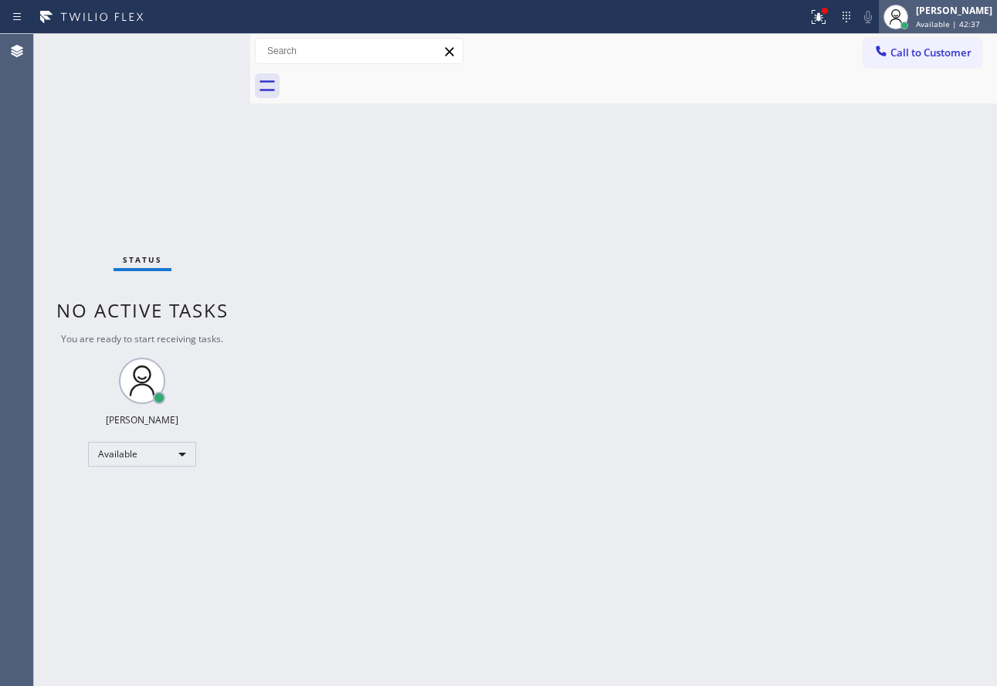
click at [943, 25] on span "Available | 42:37" at bounding box center [948, 24] width 64 height 11
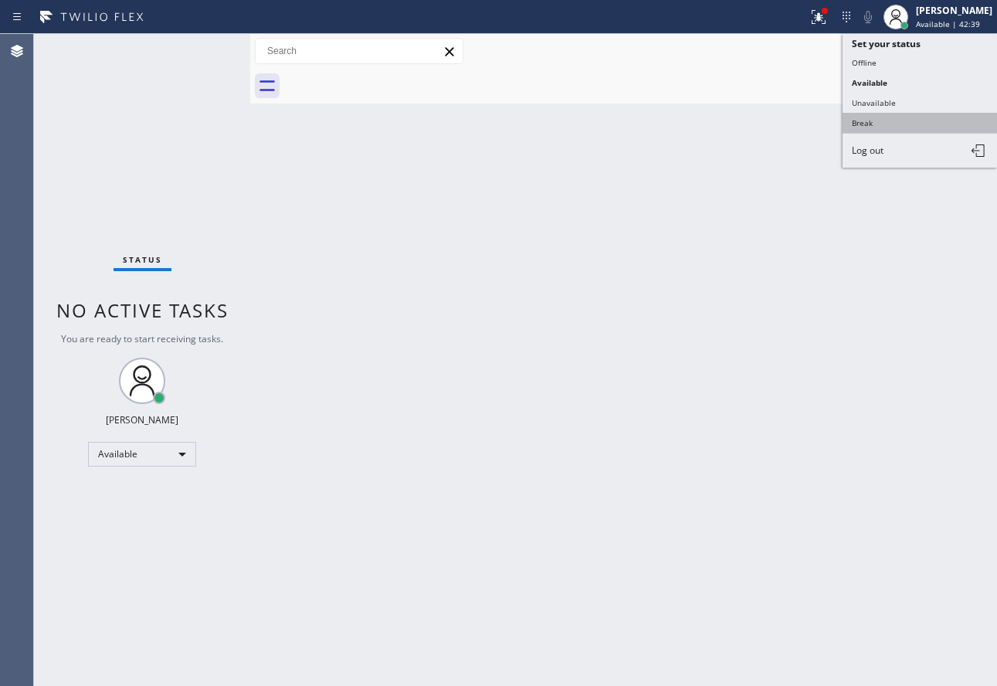
click at [889, 127] on button "Break" at bounding box center [920, 123] width 154 height 20
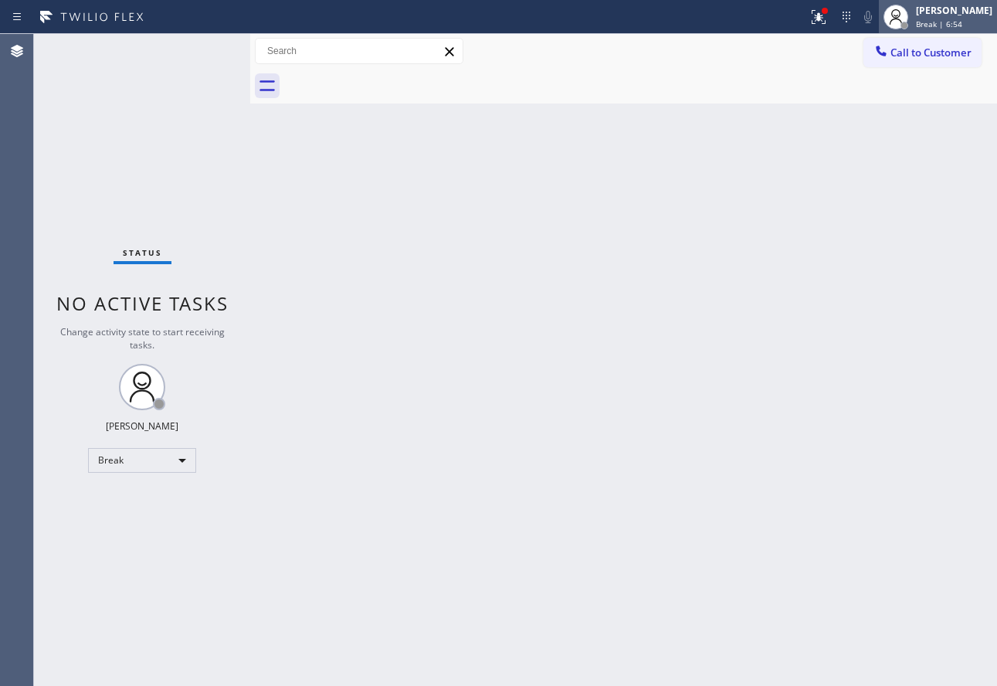
click at [958, 18] on div "[PERSON_NAME] Break | 6:54" at bounding box center [955, 16] width 84 height 27
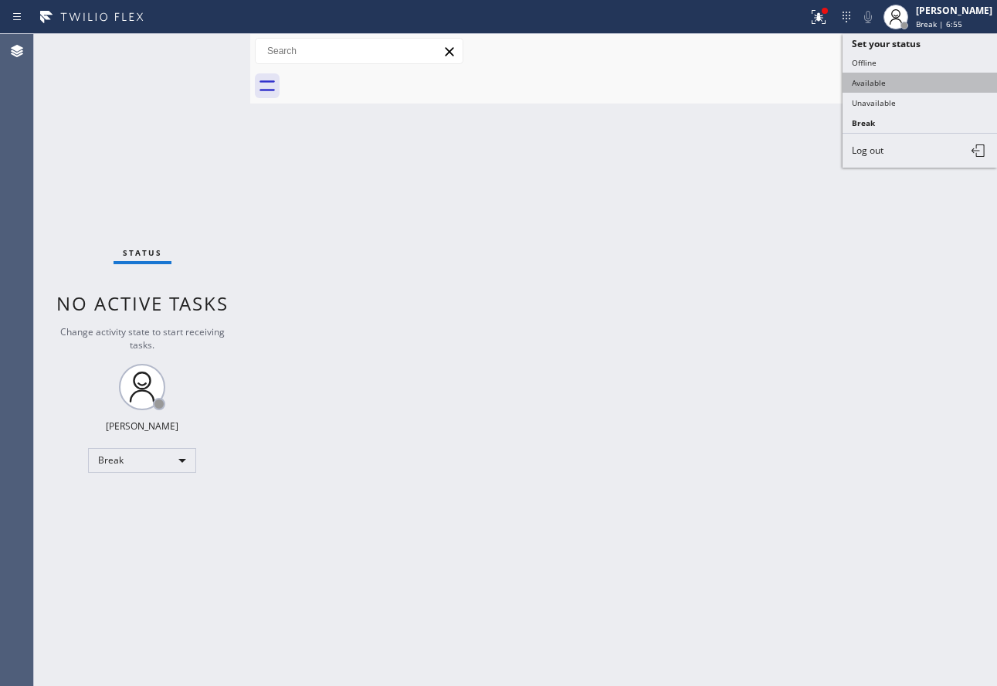
click at [893, 76] on button "Available" at bounding box center [920, 83] width 154 height 20
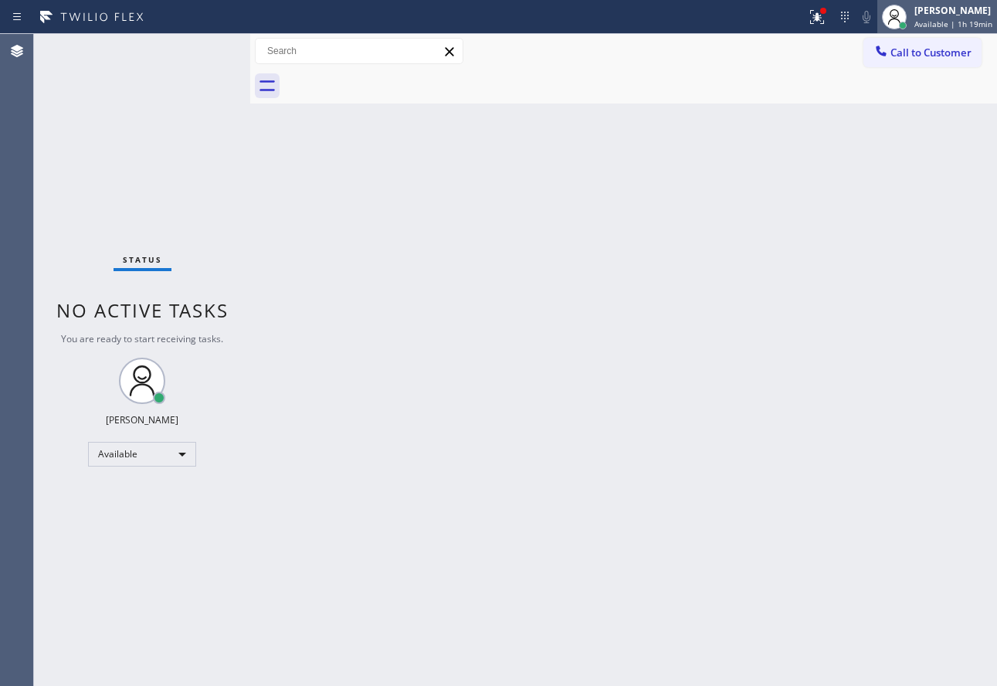
click at [962, 22] on span "Available | 1h 19min" at bounding box center [953, 24] width 78 height 11
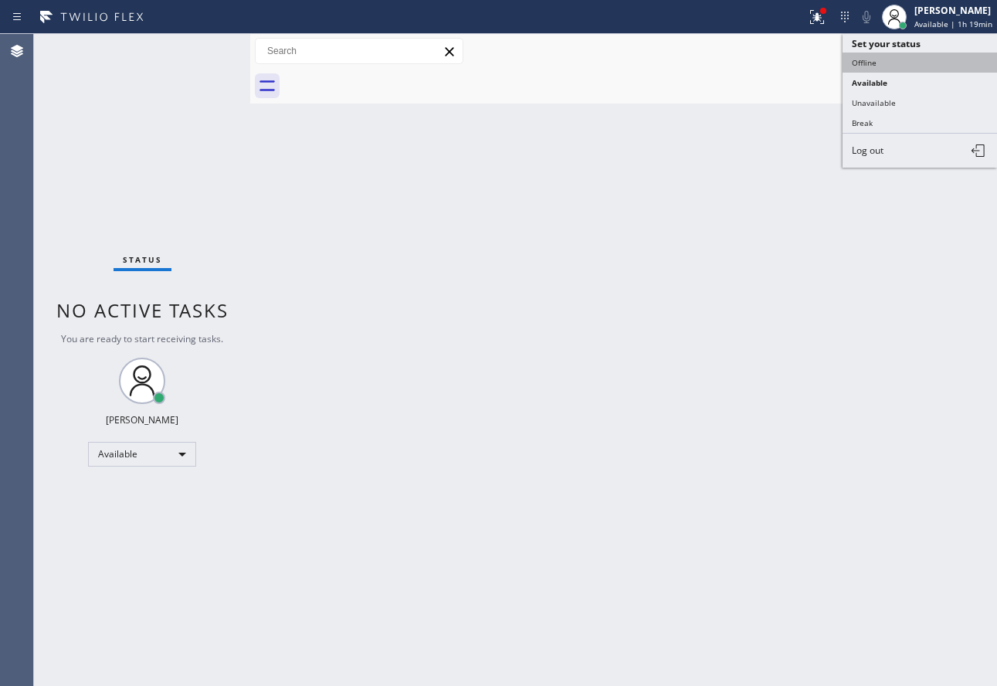
click at [881, 69] on button "Offline" at bounding box center [920, 63] width 154 height 20
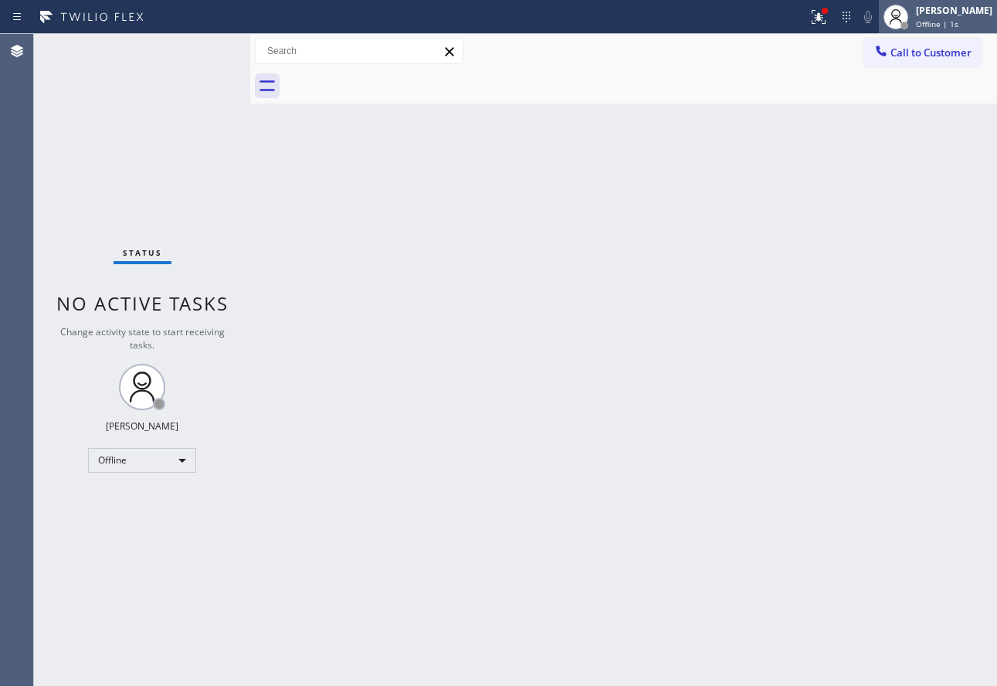
click at [958, 28] on span "Offline | 1s" at bounding box center [937, 24] width 42 height 11
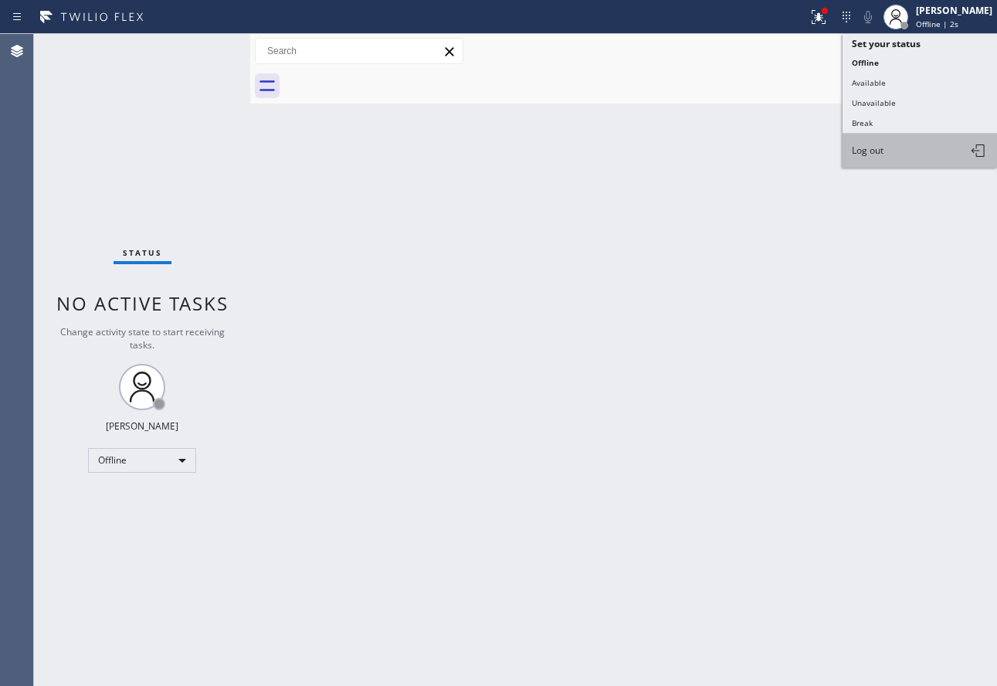
click at [898, 154] on button "Log out" at bounding box center [920, 151] width 154 height 34
